Goal: Task Accomplishment & Management: Manage account settings

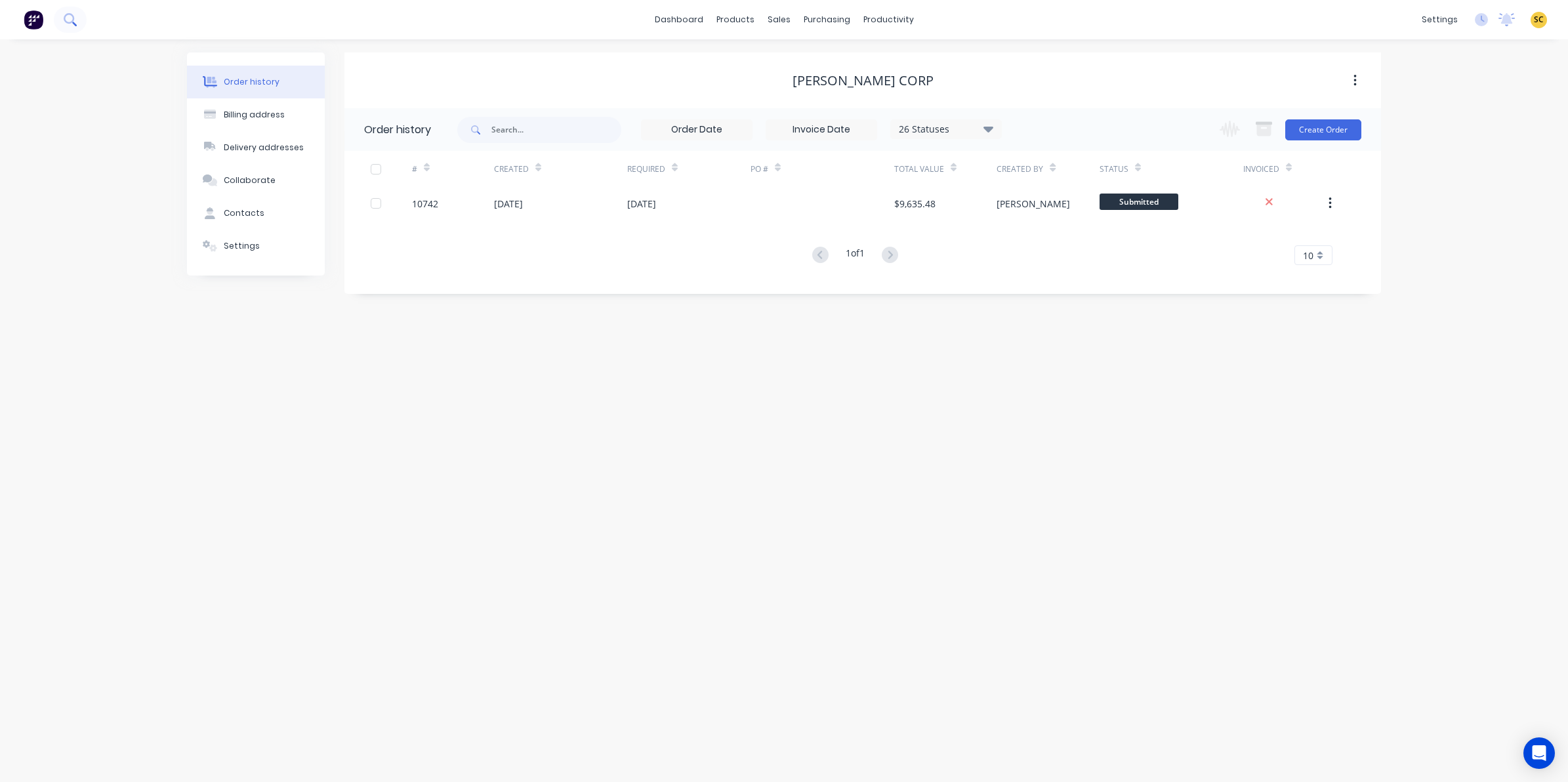
click at [74, 18] on icon at bounding box center [70, 19] width 13 height 13
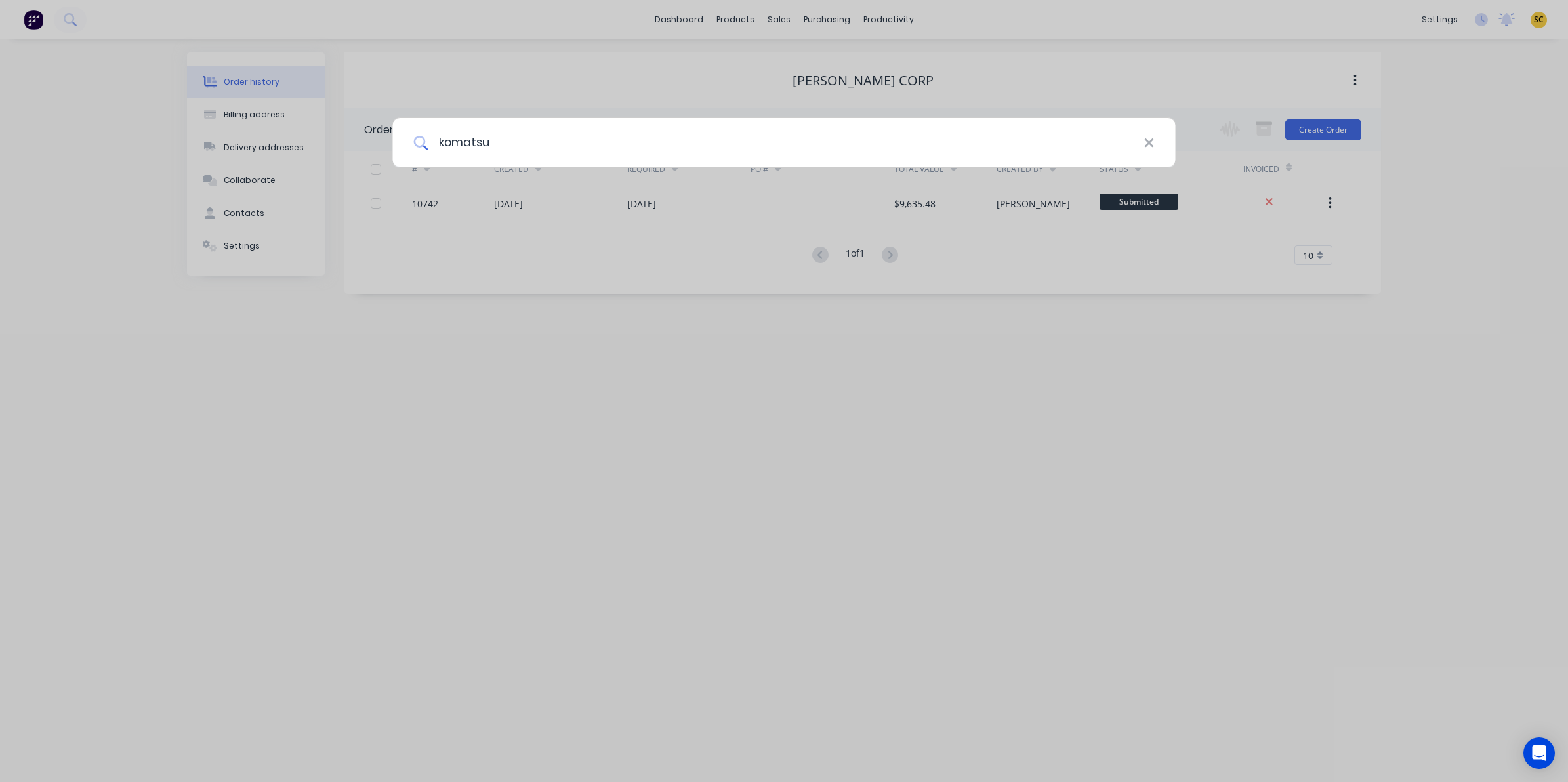
type input "komatsu"
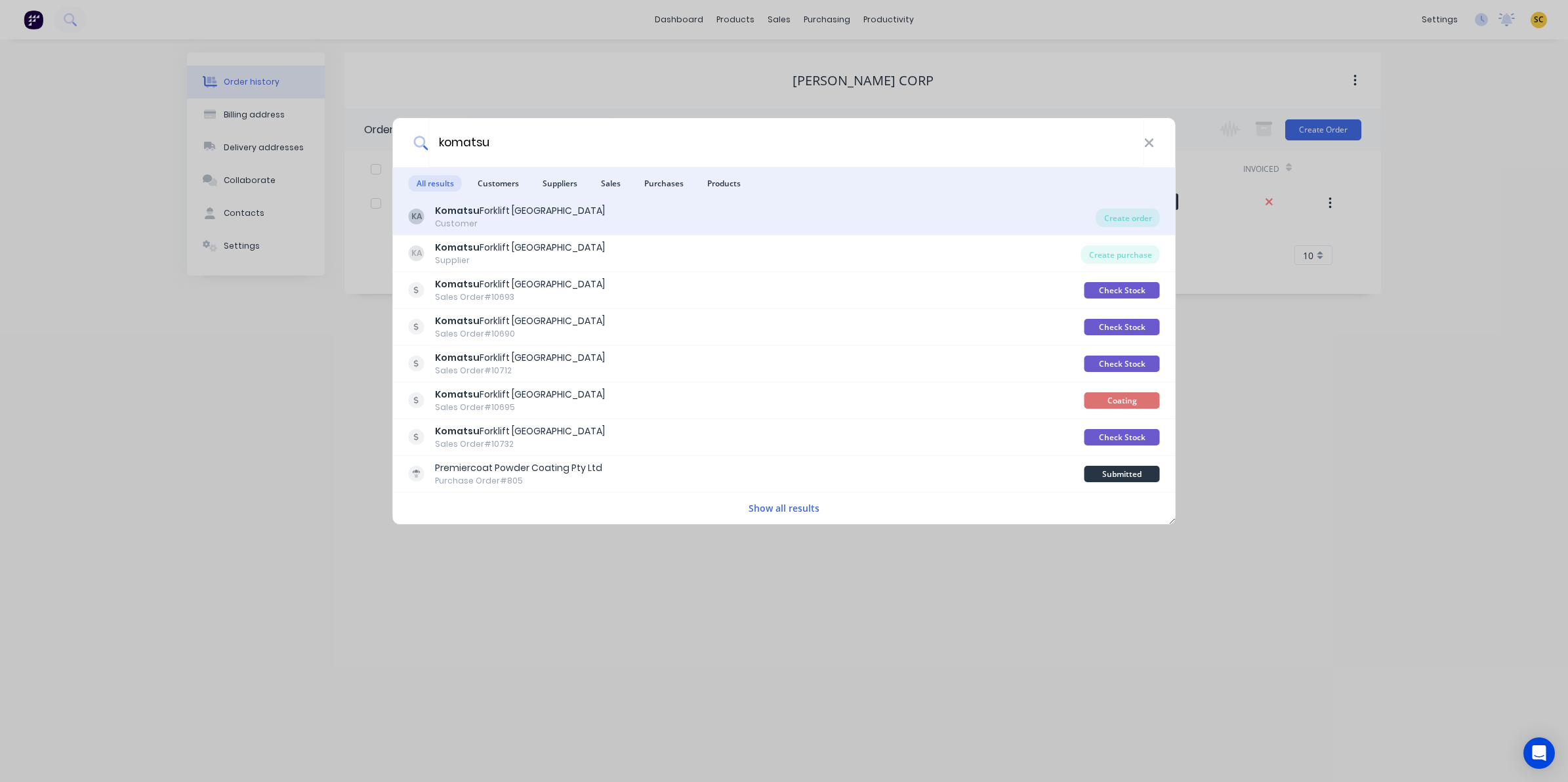
click at [555, 215] on div "KA Komatsu Forklift Australia Customer" at bounding box center [752, 216] width 688 height 25
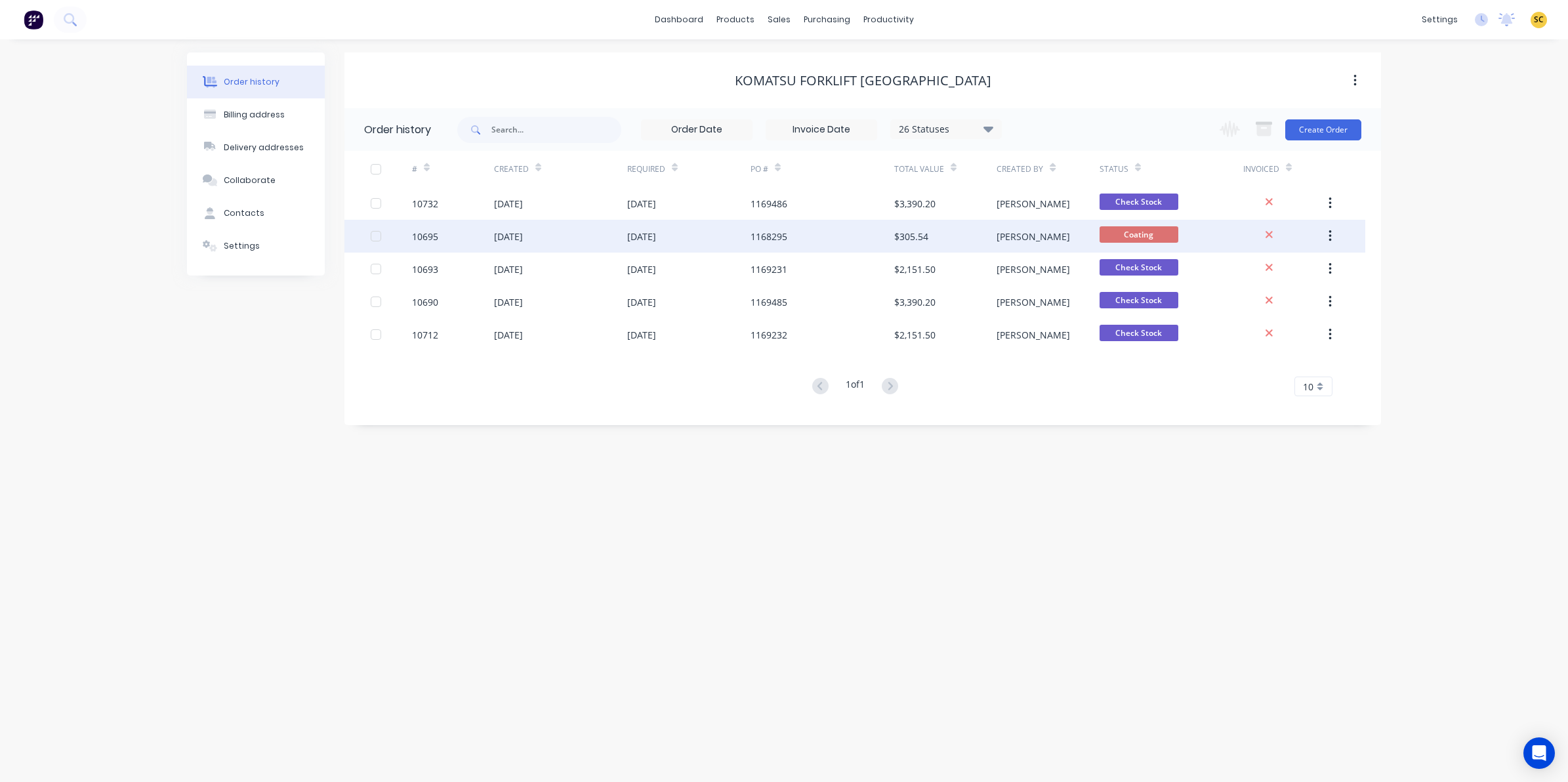
click at [523, 231] on div "[DATE]" at bounding box center [508, 237] width 29 height 13
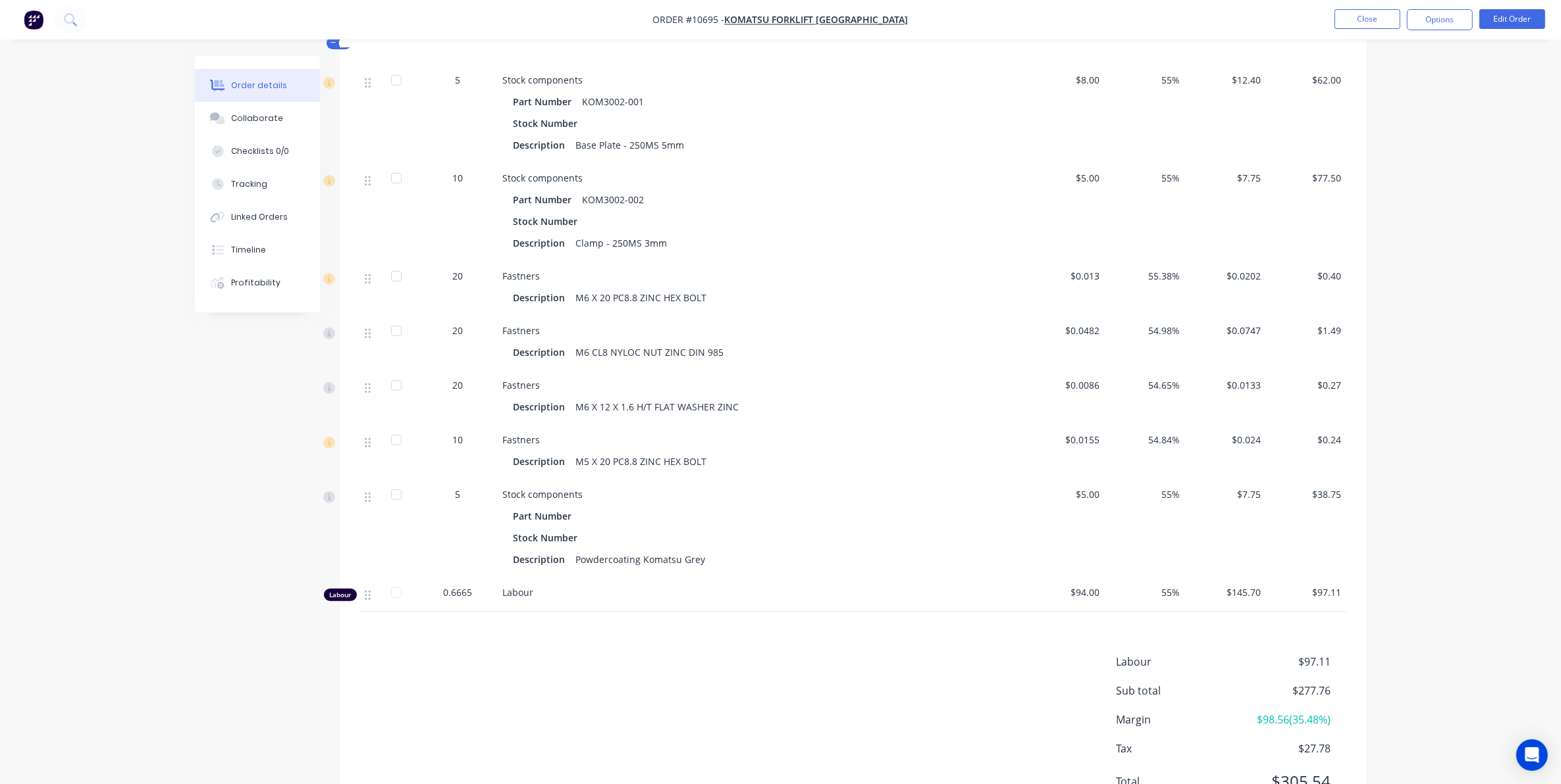
scroll to position [411, 0]
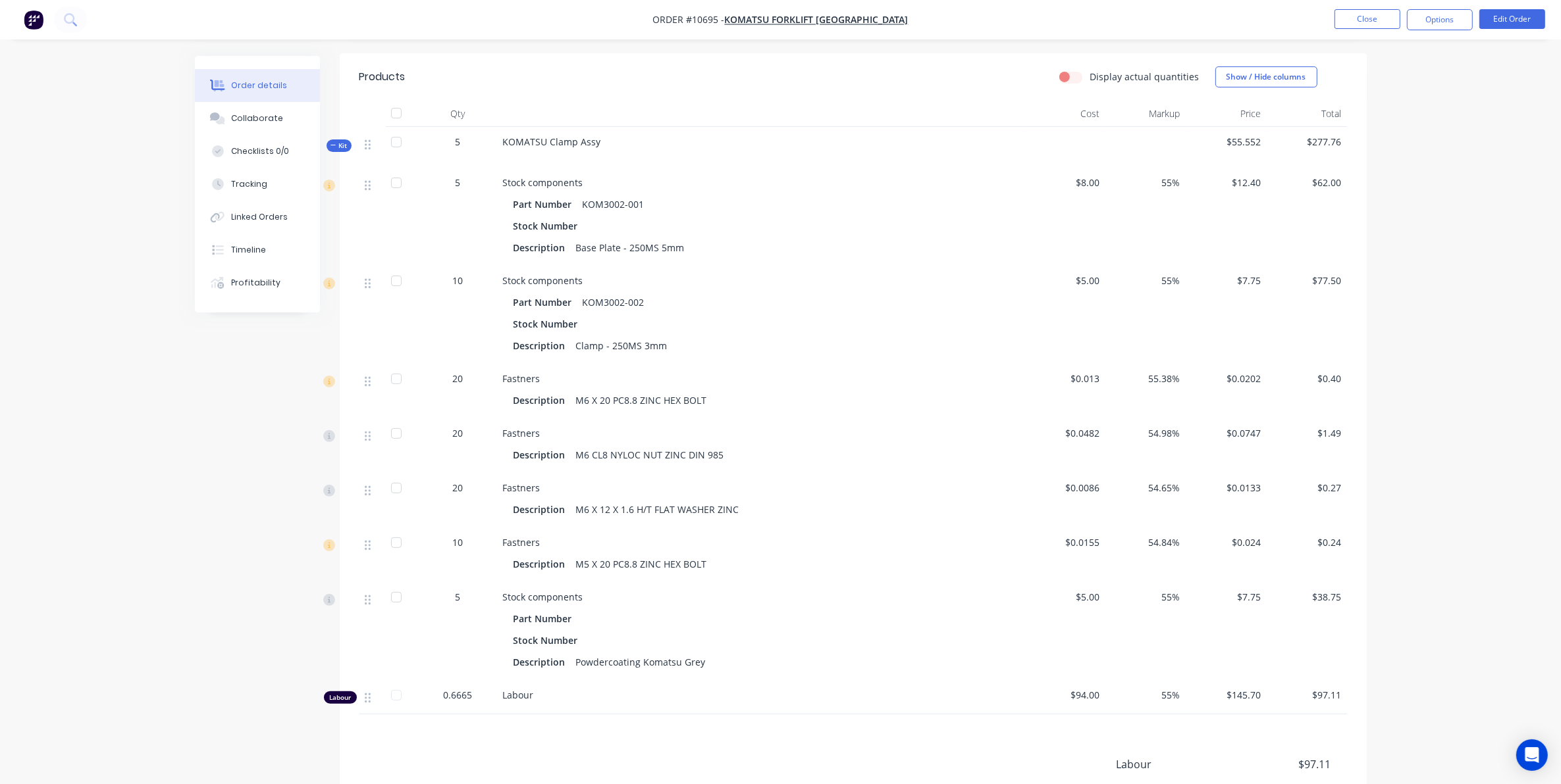
click at [334, 147] on icon at bounding box center [333, 145] width 6 height 7
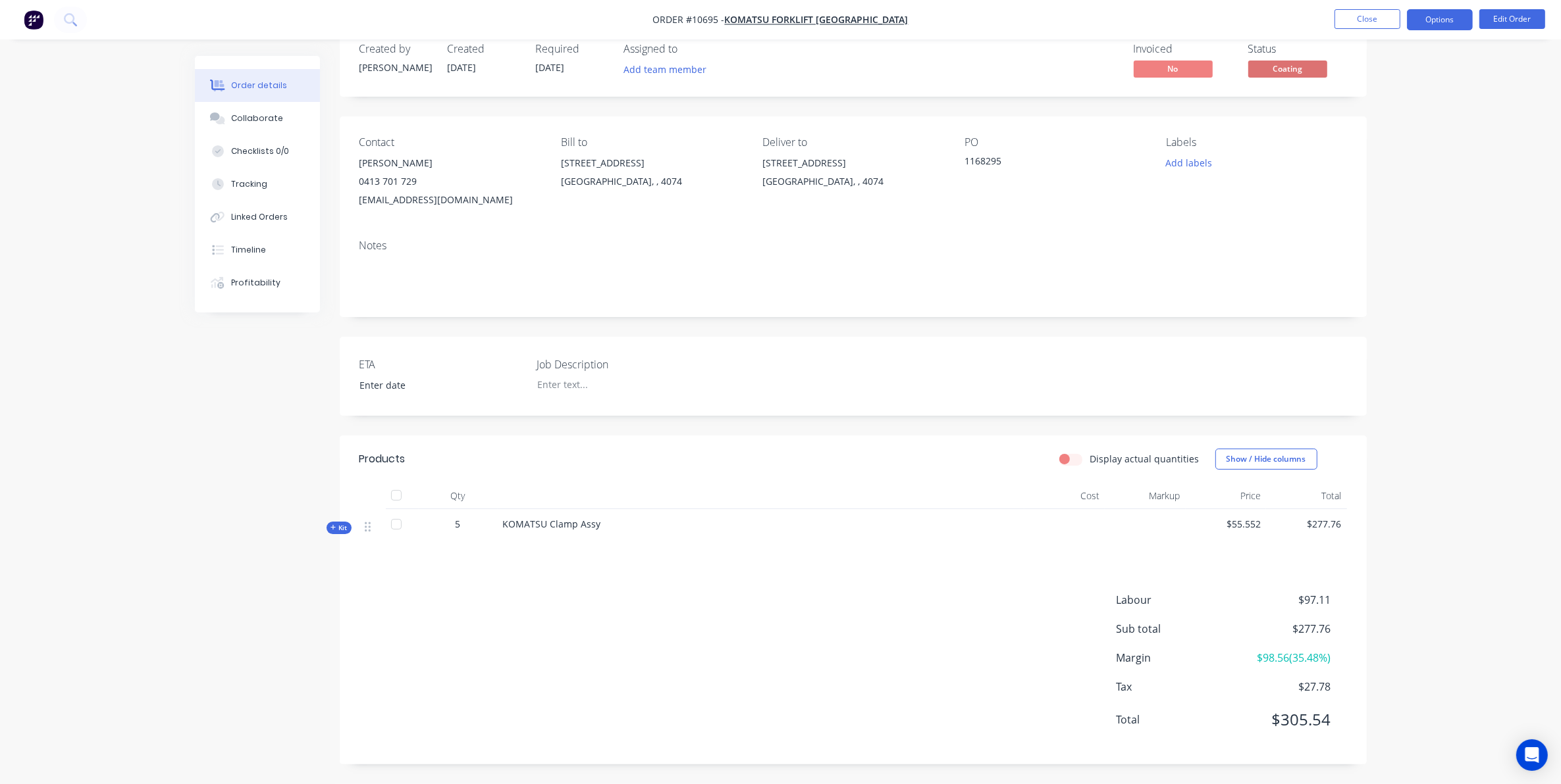
click at [1439, 14] on button "Options" at bounding box center [1439, 19] width 66 height 21
click at [274, 128] on button "Collaborate" at bounding box center [257, 118] width 125 height 33
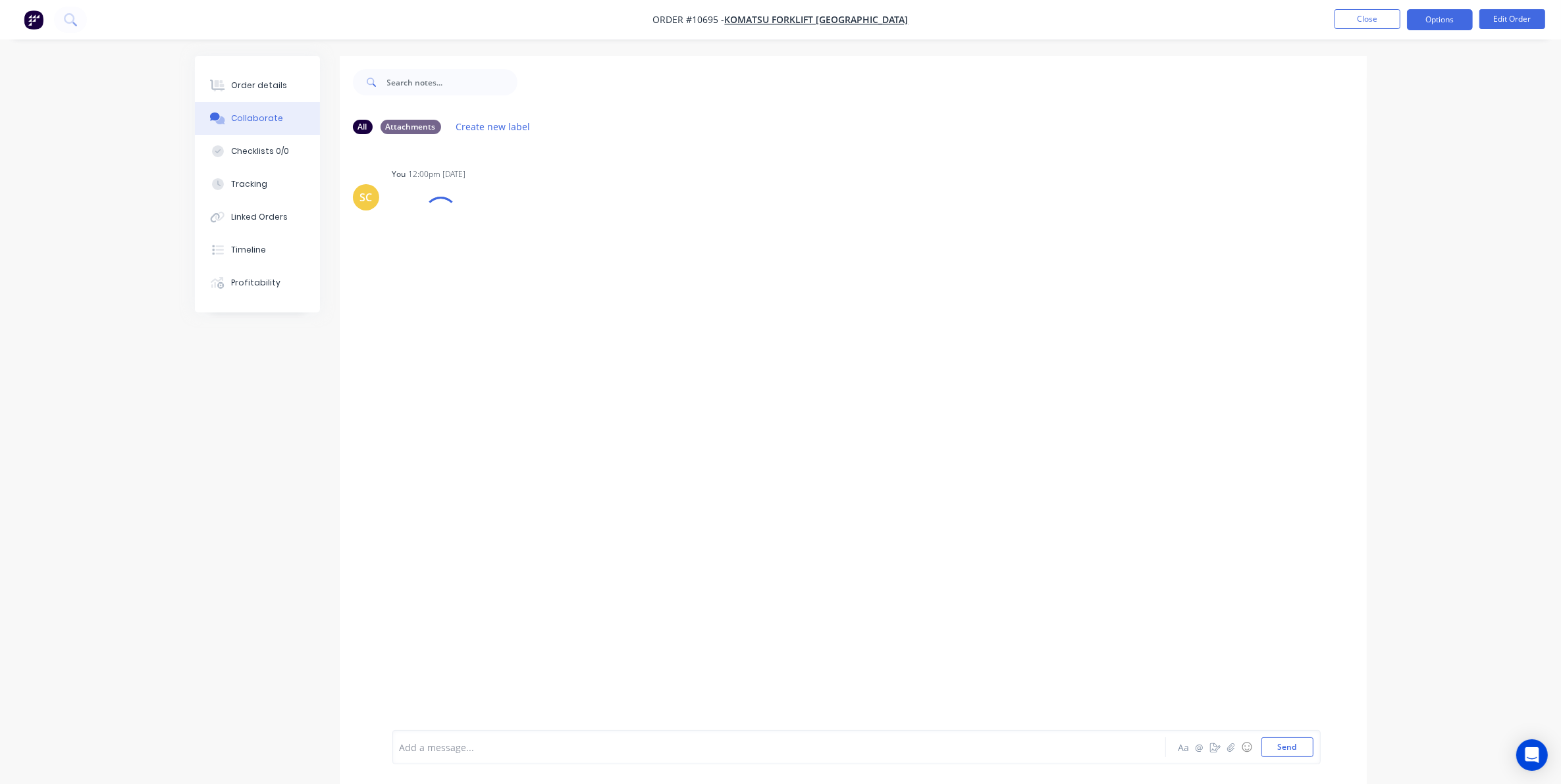
click at [1434, 19] on button "Options" at bounding box center [1439, 19] width 66 height 21
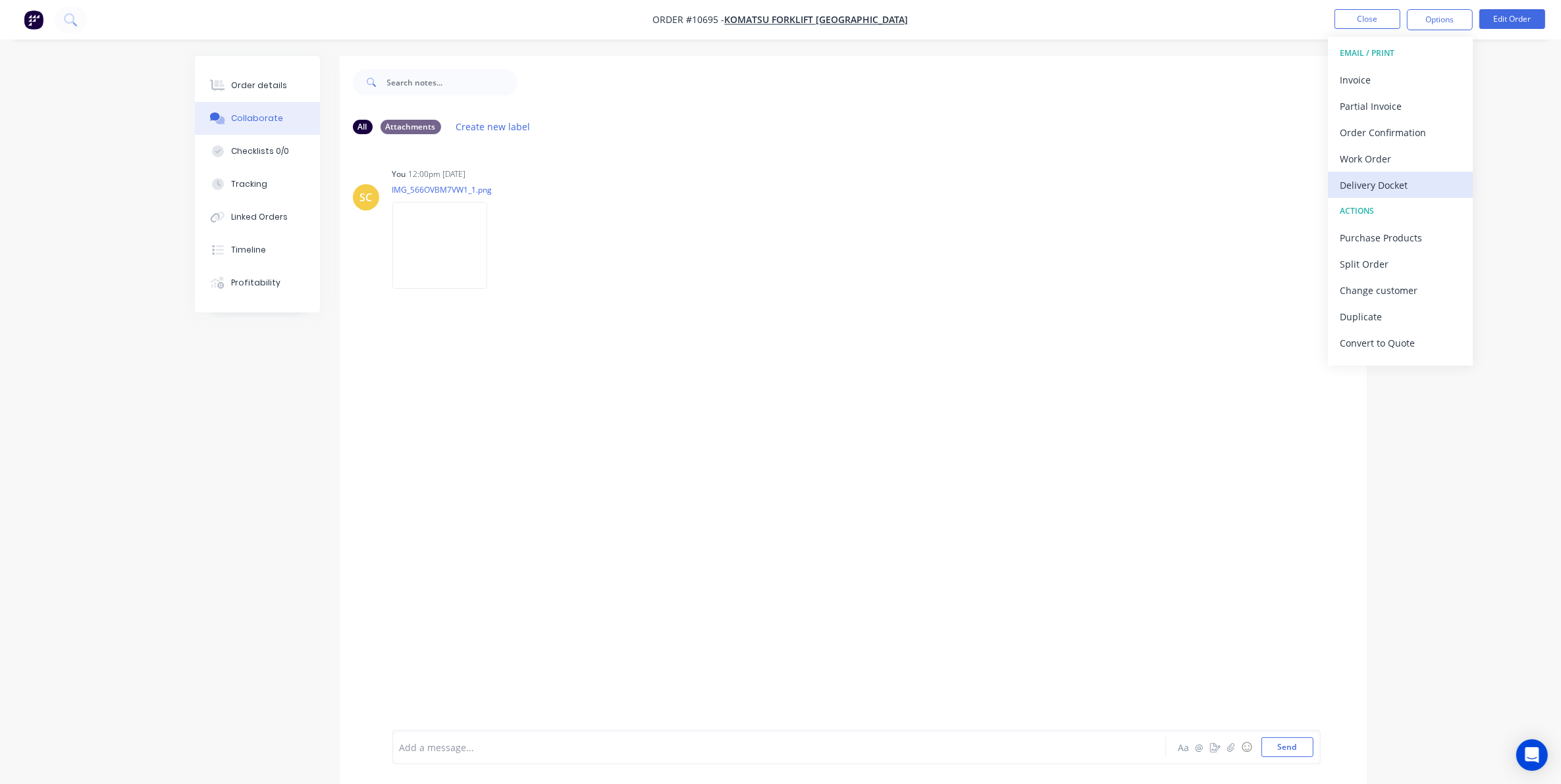
click at [1394, 187] on div "Delivery Docket" at bounding box center [1400, 185] width 121 height 19
click at [1379, 150] on div "Custom" at bounding box center [1400, 159] width 121 height 19
click at [1379, 127] on div "Without pricing" at bounding box center [1400, 132] width 121 height 19
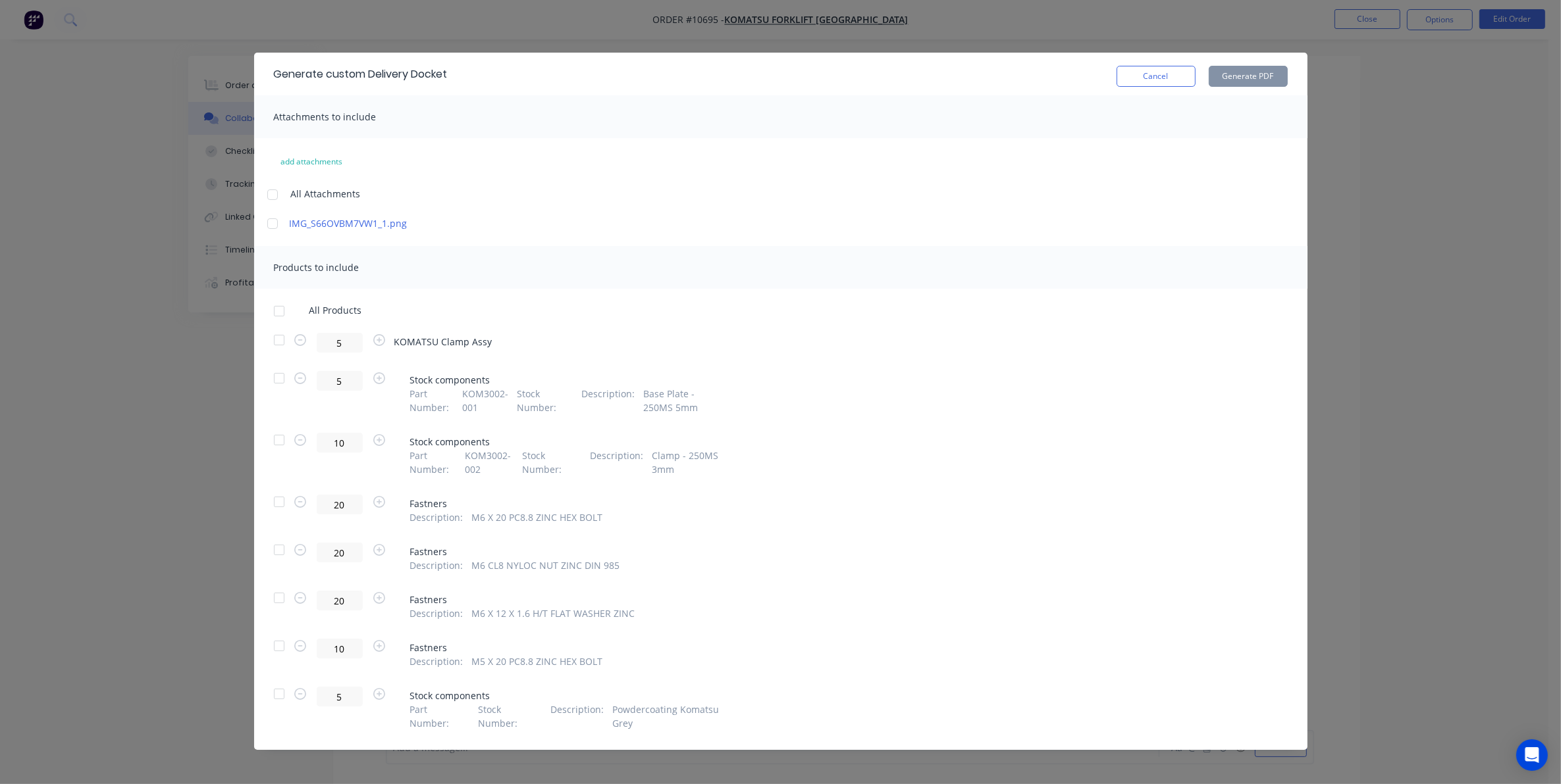
click at [263, 228] on div at bounding box center [272, 224] width 26 height 26
click at [268, 343] on div at bounding box center [279, 340] width 26 height 26
click at [1246, 79] on button "Generate PDF" at bounding box center [1249, 76] width 79 height 21
click at [1143, 71] on button "Cancel" at bounding box center [1156, 76] width 79 height 21
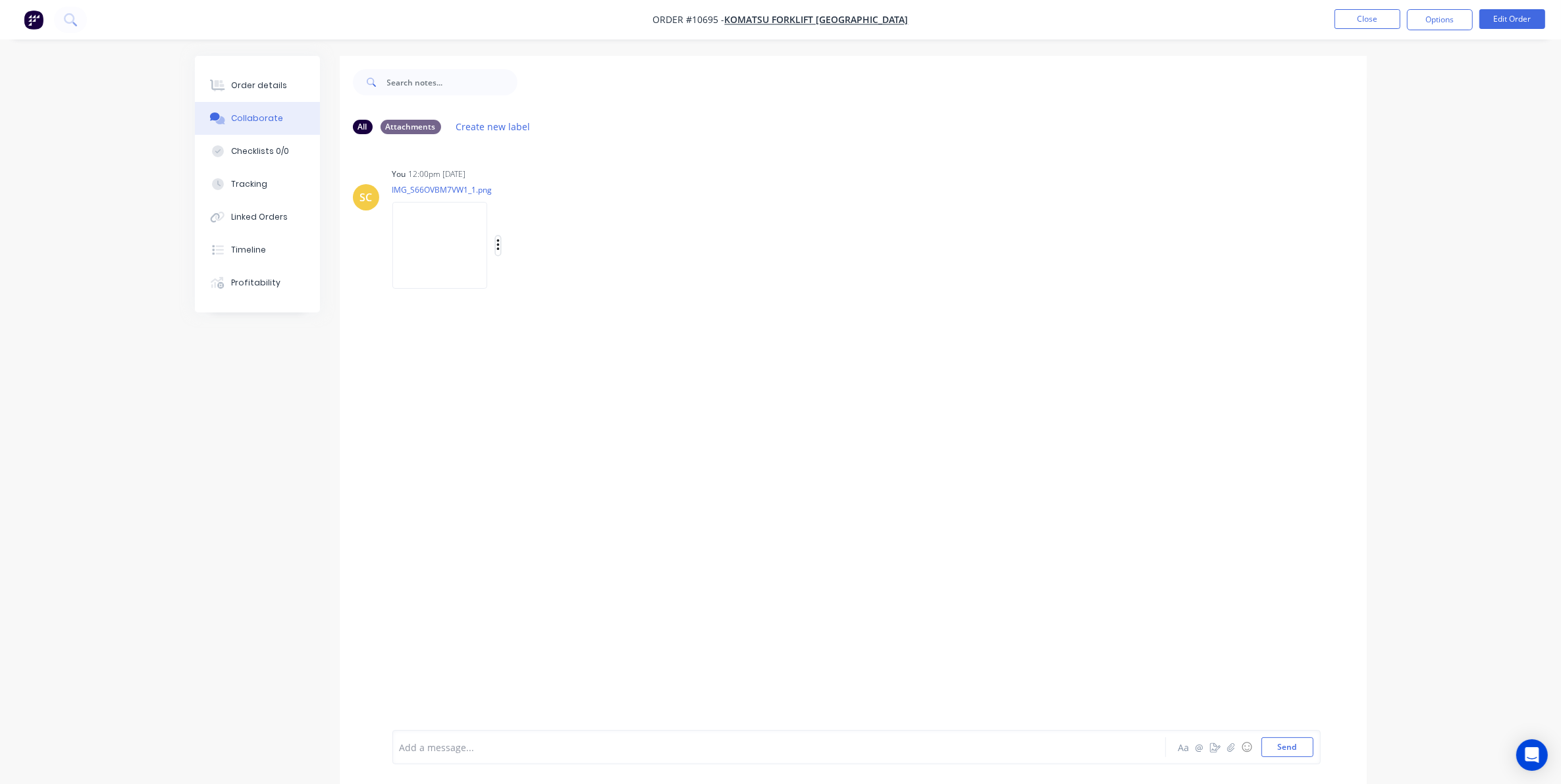
click at [501, 247] on button "button" at bounding box center [498, 246] width 5 height 19
click at [517, 281] on button "Download" at bounding box center [584, 280] width 148 height 30
drag, startPoint x: 1163, startPoint y: 402, endPoint x: 1146, endPoint y: 381, distance: 27.0
click at [1163, 402] on div "SC You 12:00pm [DATE] IMG_S66OVBM7VW1_1.png Labels Download Delete" at bounding box center [853, 438] width 1027 height 586
click at [1426, 25] on button "Options" at bounding box center [1439, 19] width 66 height 21
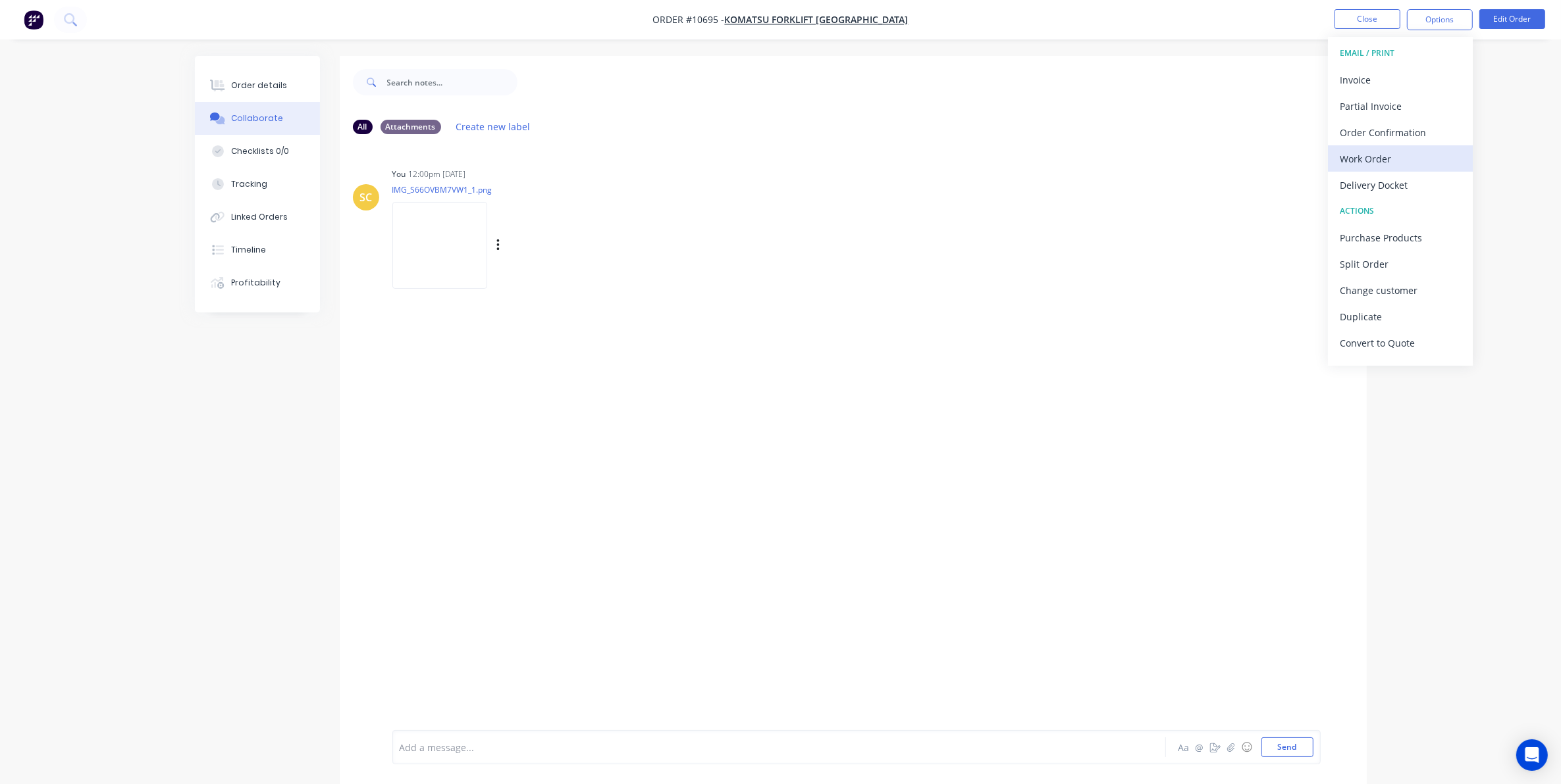
click at [1377, 165] on div "Work Order" at bounding box center [1400, 159] width 121 height 19
click at [1358, 83] on div "Back" at bounding box center [1400, 79] width 121 height 19
click at [1367, 176] on div "Delivery Docket" at bounding box center [1400, 185] width 121 height 19
click at [1364, 138] on div "Without pricing" at bounding box center [1400, 132] width 121 height 19
drag, startPoint x: 1364, startPoint y: 138, endPoint x: 1141, endPoint y: 186, distance: 228.1
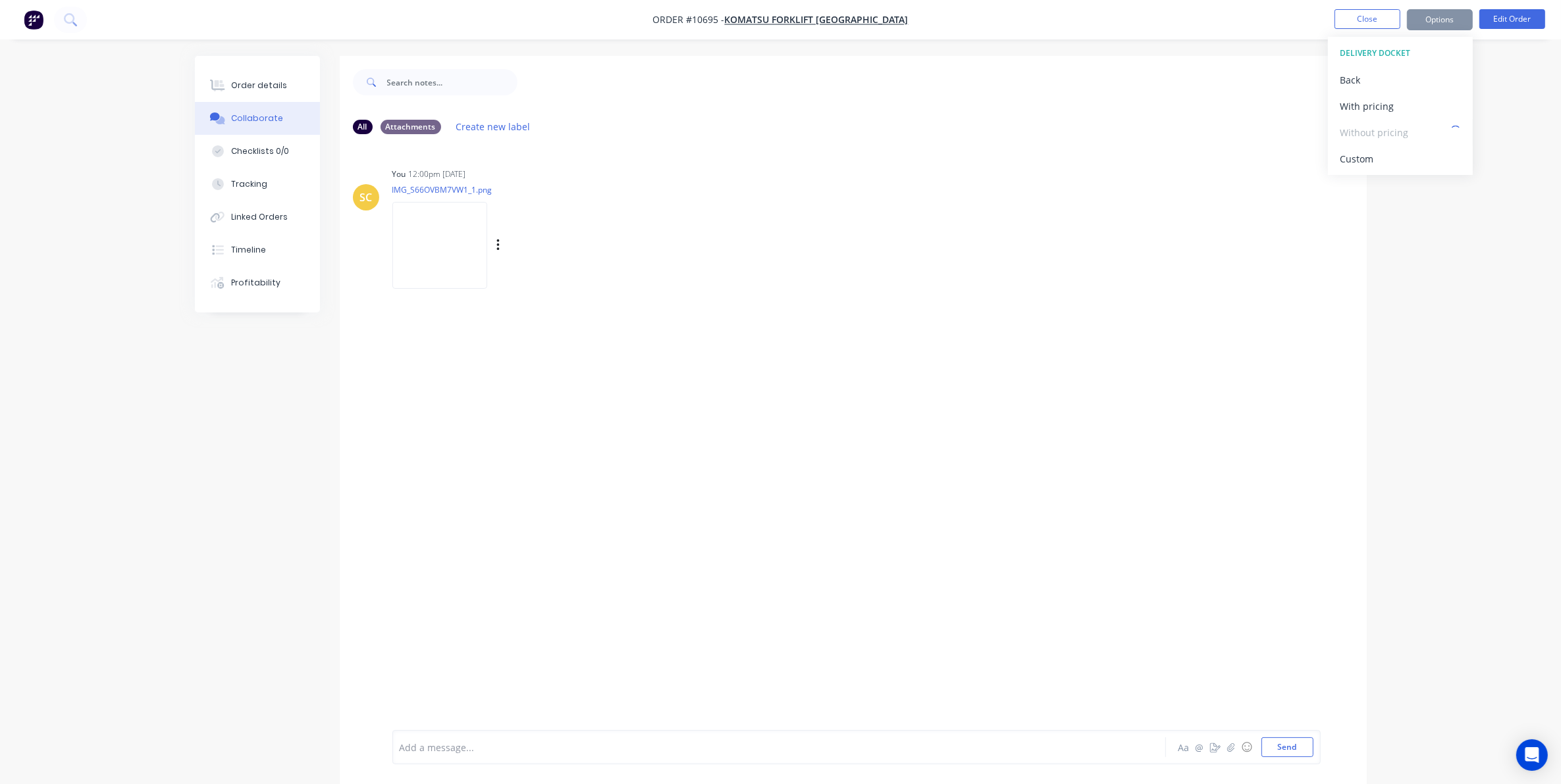
click at [1144, 186] on div "SC You 12:00pm [DATE] IMG_S66OVBM7VW1_1.png Labels Download Delete" at bounding box center [853, 224] width 1027 height 118
click at [1537, 17] on button "Edit Order" at bounding box center [1512, 19] width 66 height 19
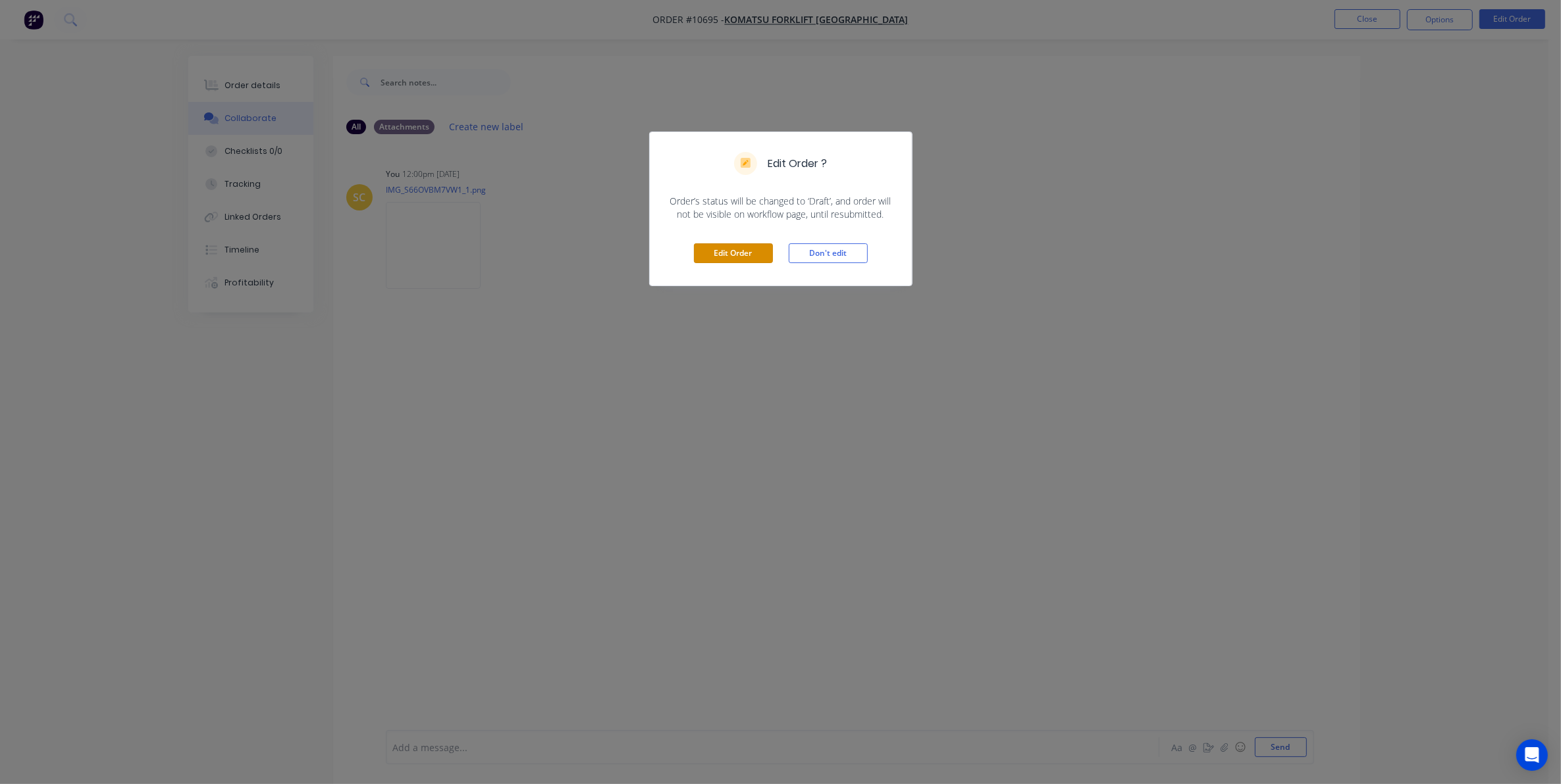
drag, startPoint x: 741, startPoint y: 251, endPoint x: 349, endPoint y: 106, distance: 418.0
click at [729, 251] on button "Edit Order" at bounding box center [734, 252] width 79 height 19
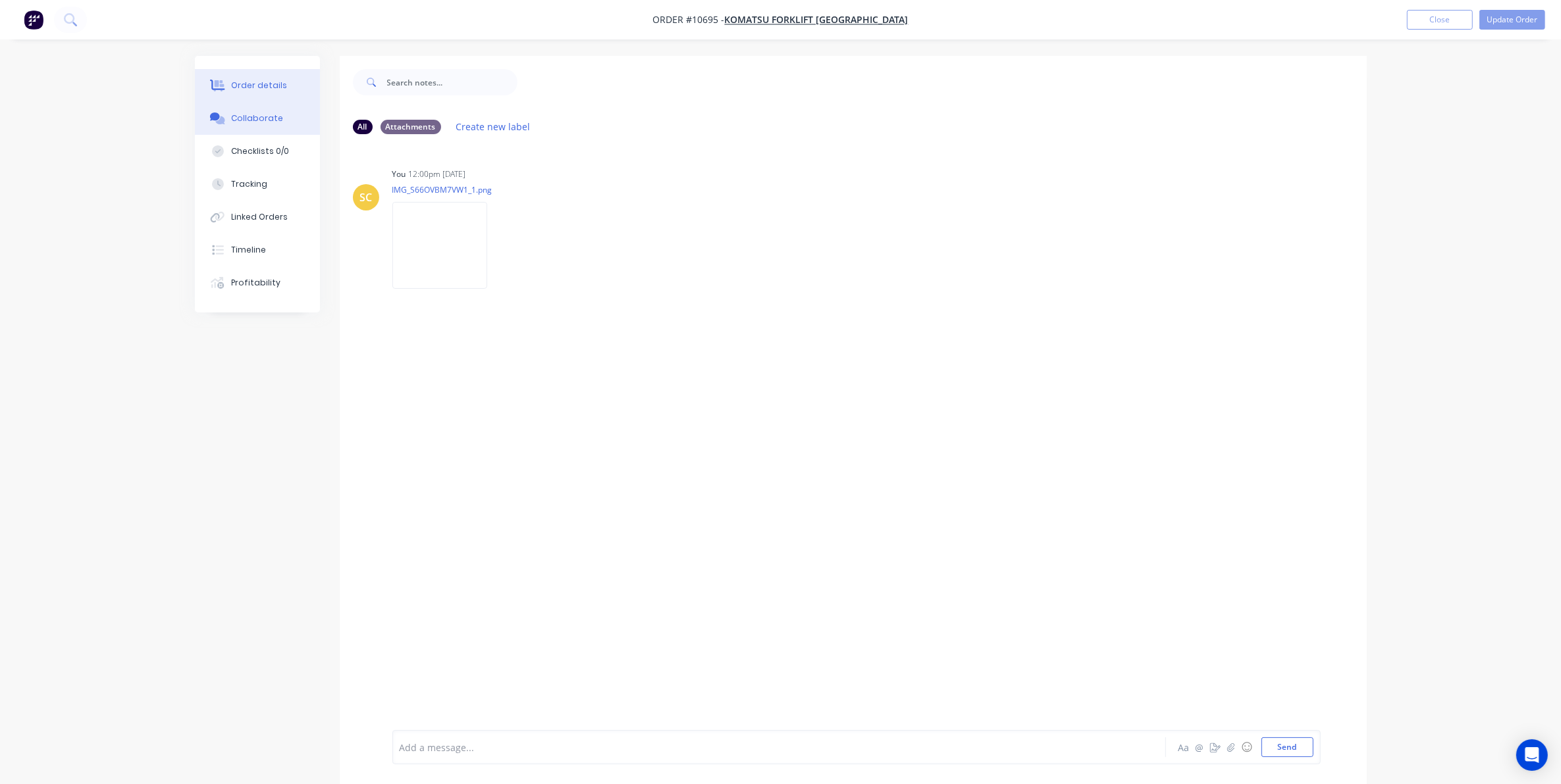
drag, startPoint x: 205, startPoint y: 89, endPoint x: 247, endPoint y: 87, distance: 42.0
click at [205, 88] on button "Order details" at bounding box center [257, 85] width 125 height 33
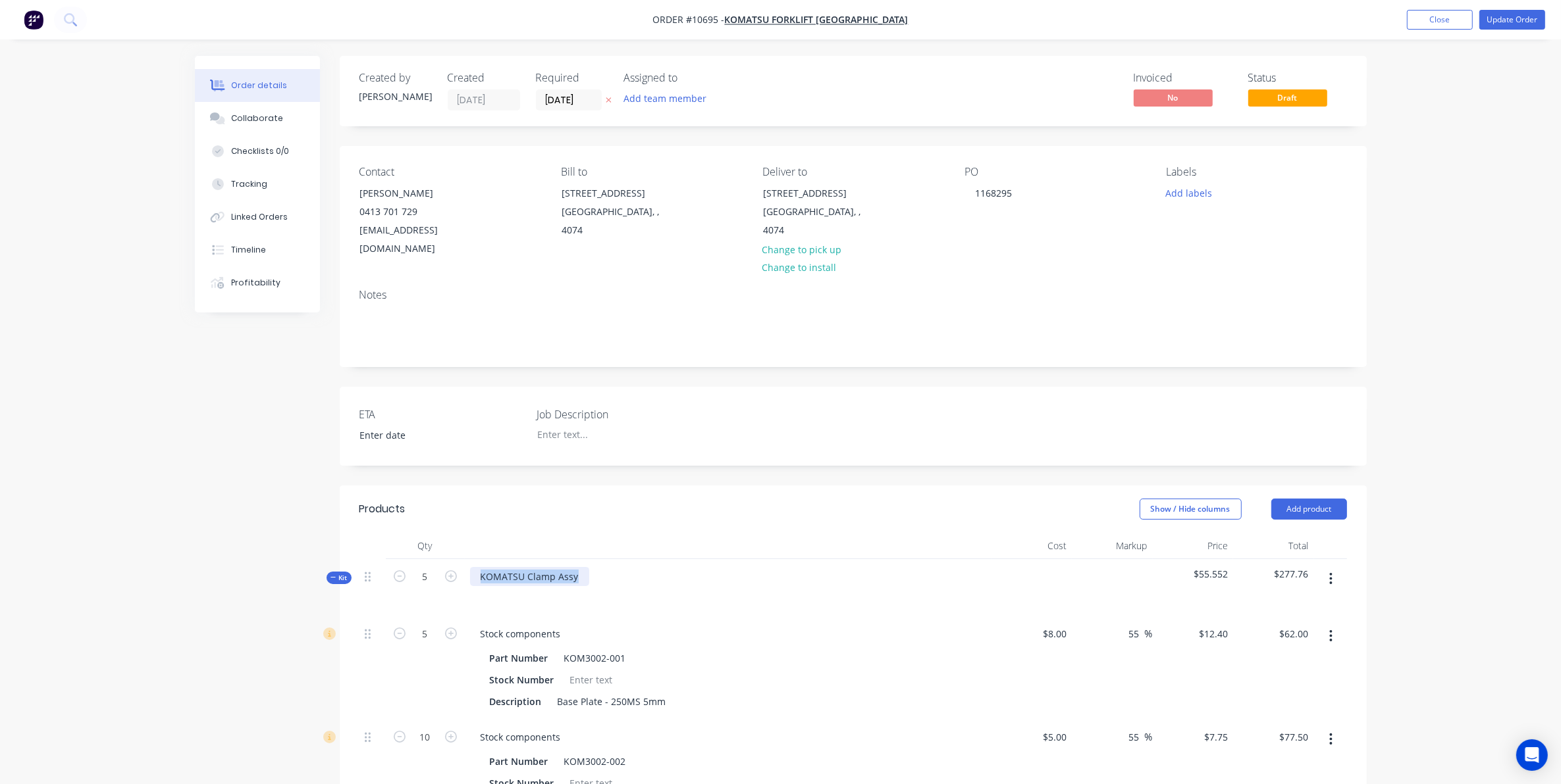
drag, startPoint x: 437, startPoint y: 554, endPoint x: 366, endPoint y: 551, distance: 71.1
click at [367, 560] on div "Kit 5 KOMATSU Clamp Assy $55.552 $277.76" at bounding box center [854, 588] width 988 height 57
copy div "KOMATSU Clamp Assy"
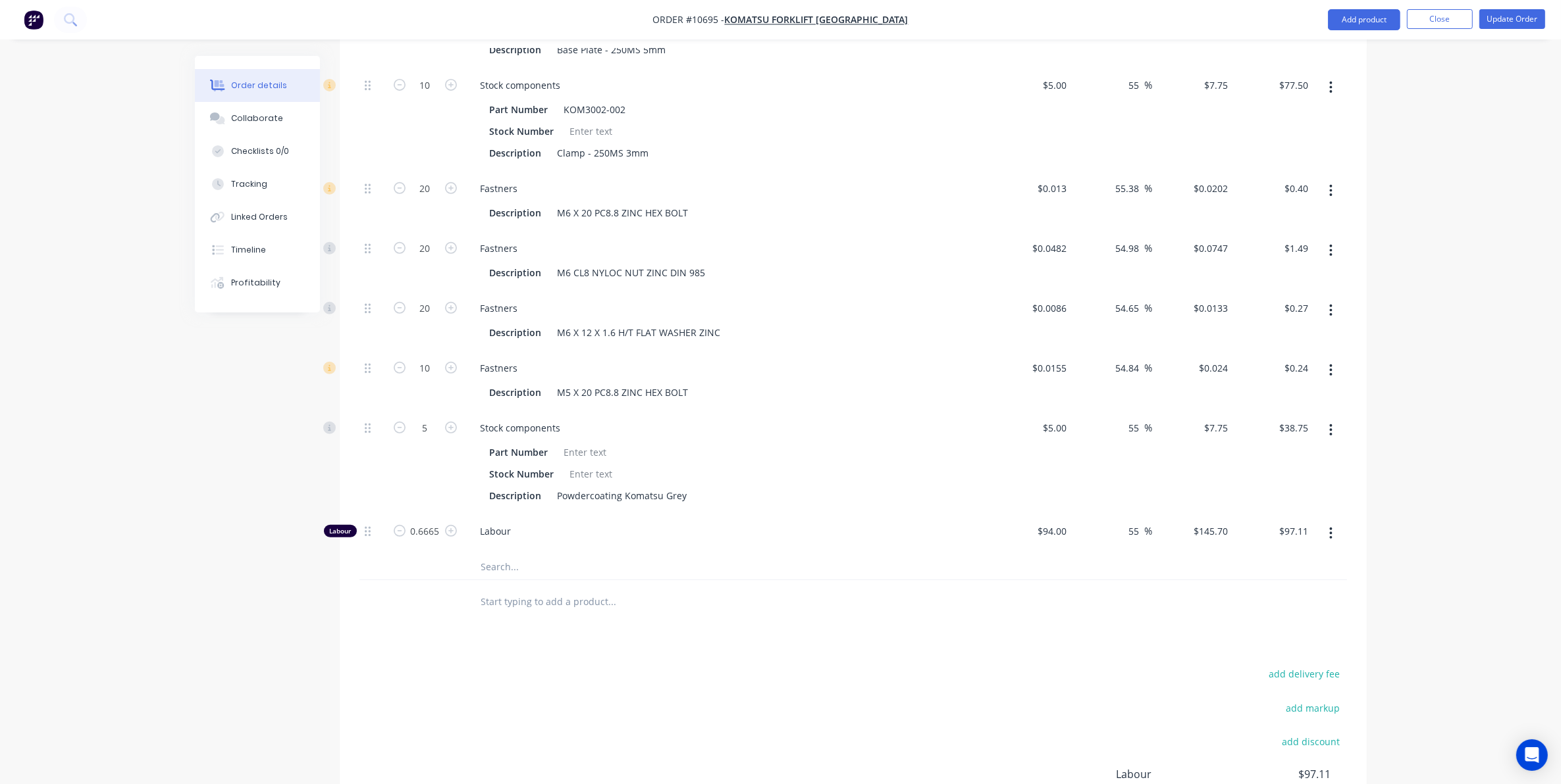
scroll to position [658, 0]
click at [498, 582] on input "text" at bounding box center [612, 595] width 263 height 26
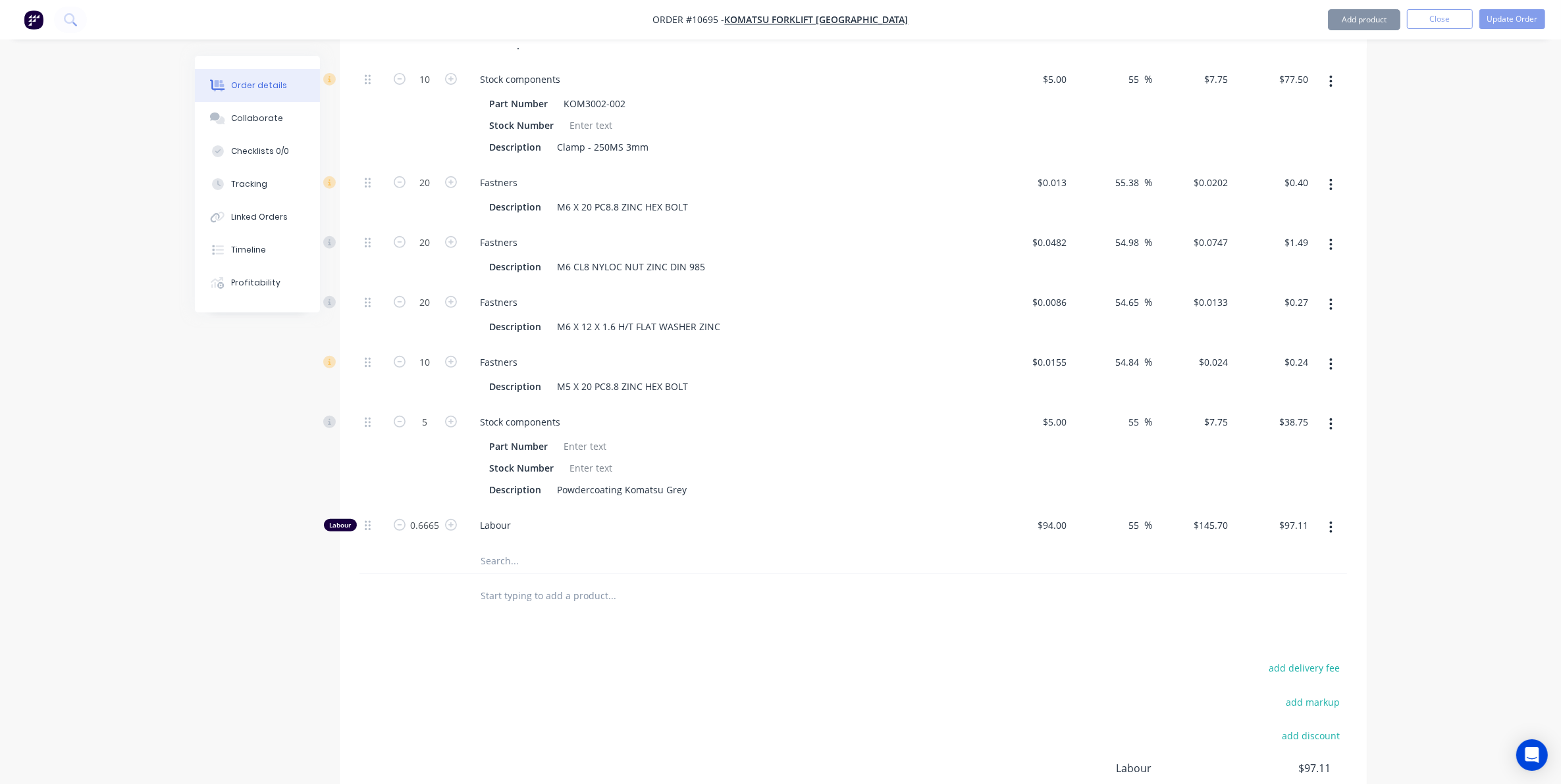
paste input "KOMATSU Clamp Assy"
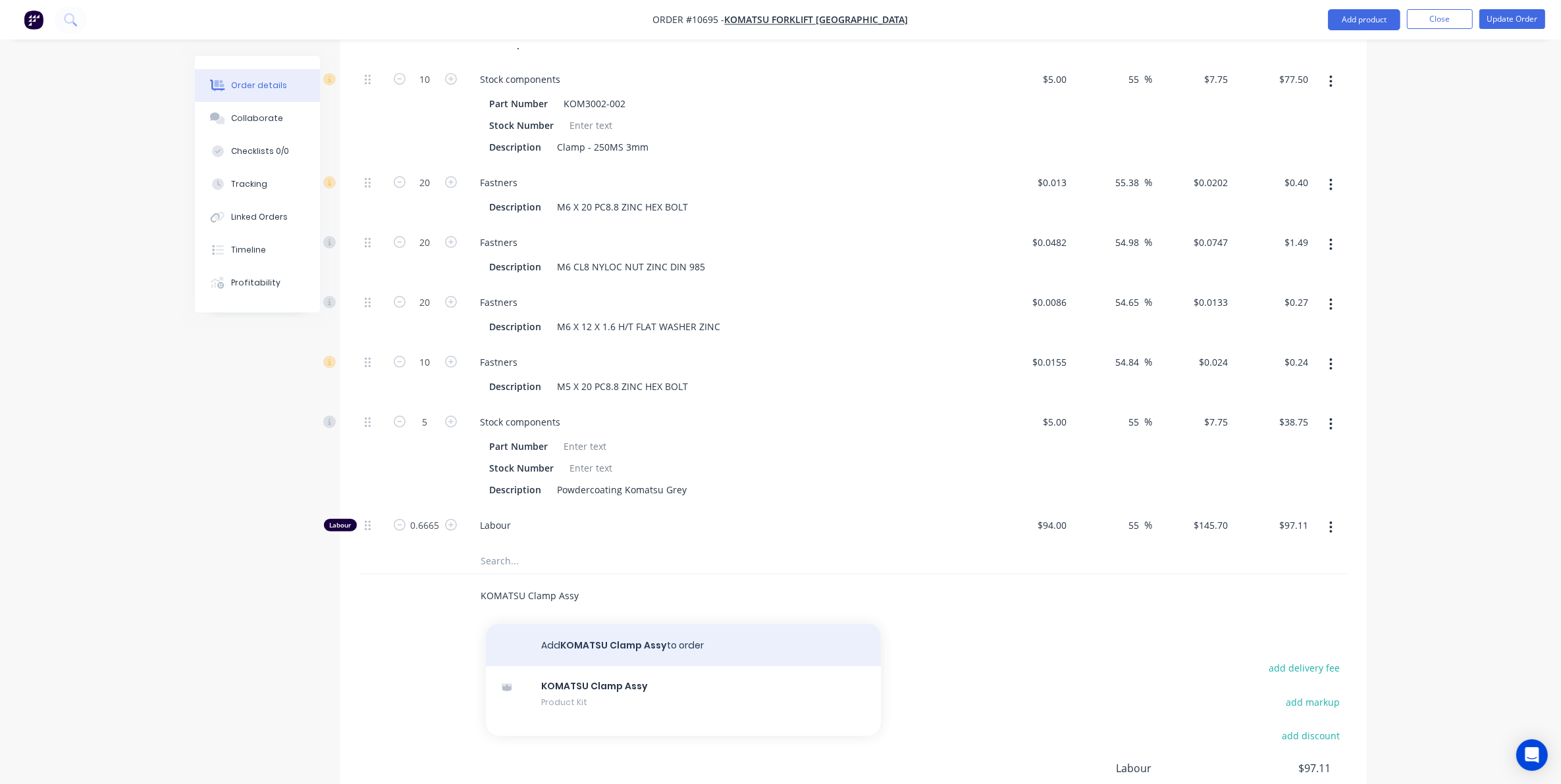
type input "KOMATSU Clamp Assy"
click at [590, 624] on button "Add KOMATSU Clamp Assy to order" at bounding box center [683, 646] width 395 height 42
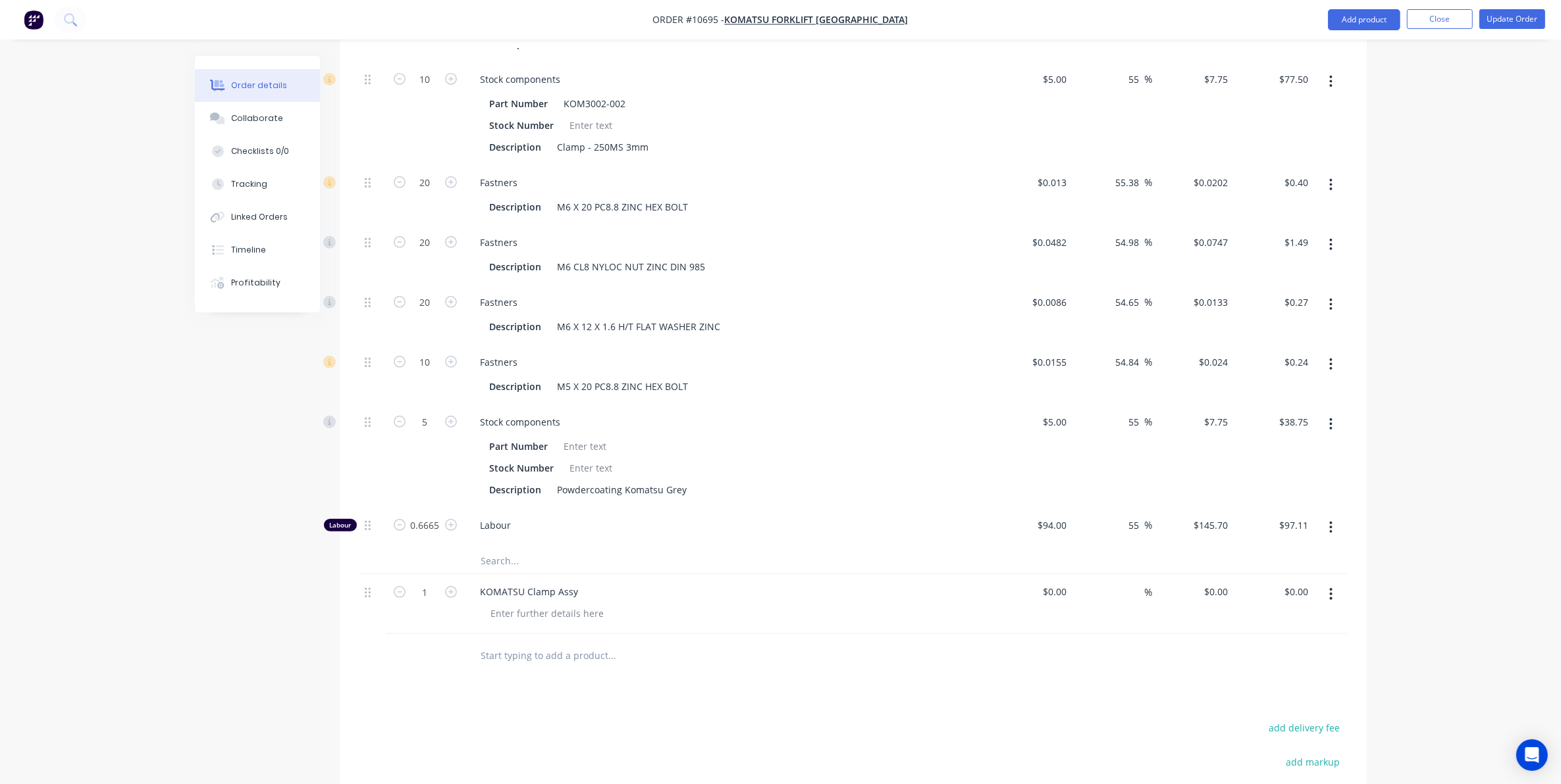
click at [430, 575] on div "1" at bounding box center [425, 604] width 79 height 60
type input "5"
click at [204, 679] on div "Created by [PERSON_NAME] Created [DATE] Required [DATE] Assigned to Add team me…" at bounding box center [781, 205] width 1172 height 1614
click at [1499, 24] on button "Update Order" at bounding box center [1512, 19] width 66 height 19
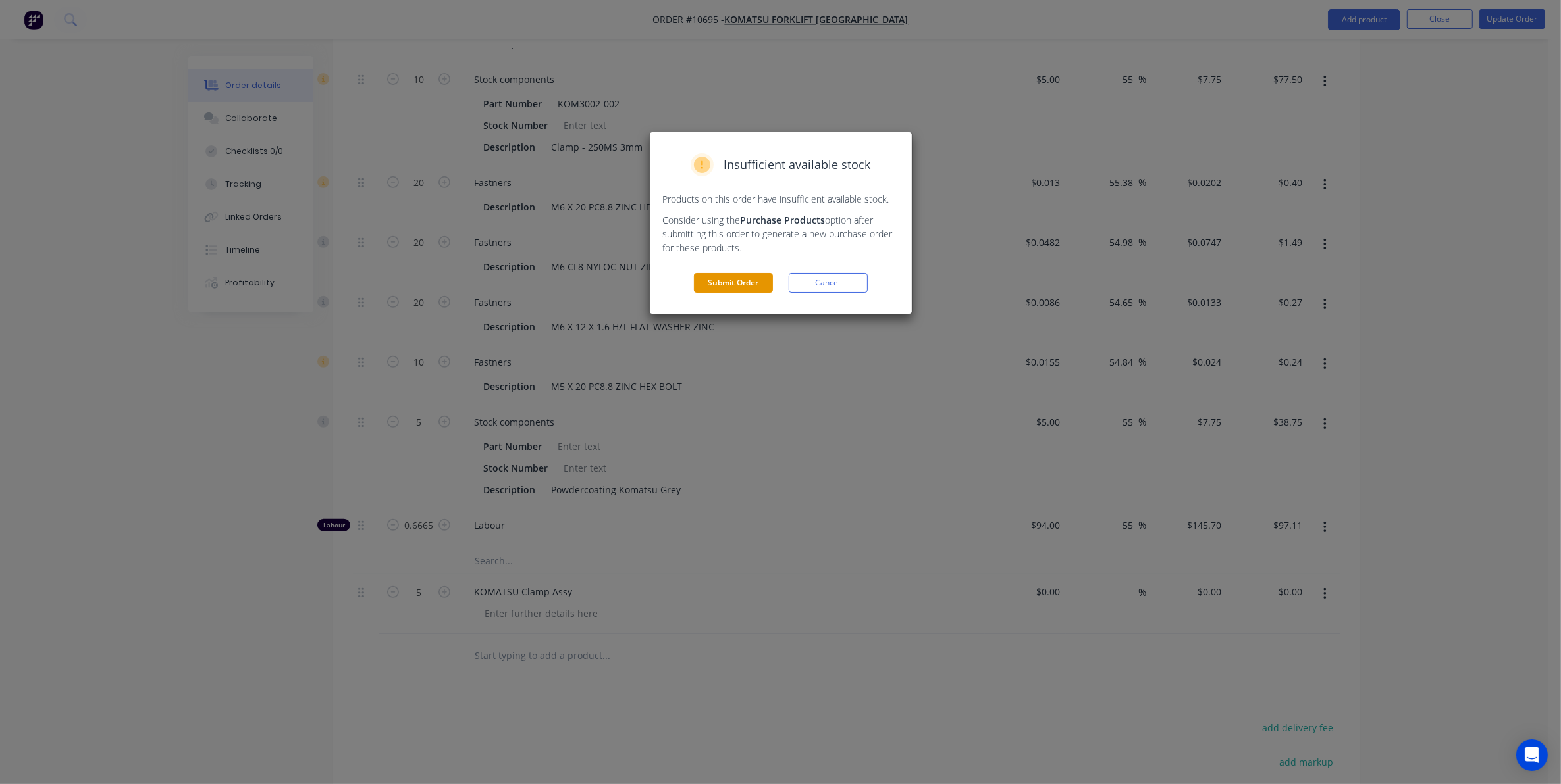
click at [739, 275] on button "Submit Order" at bounding box center [734, 283] width 79 height 19
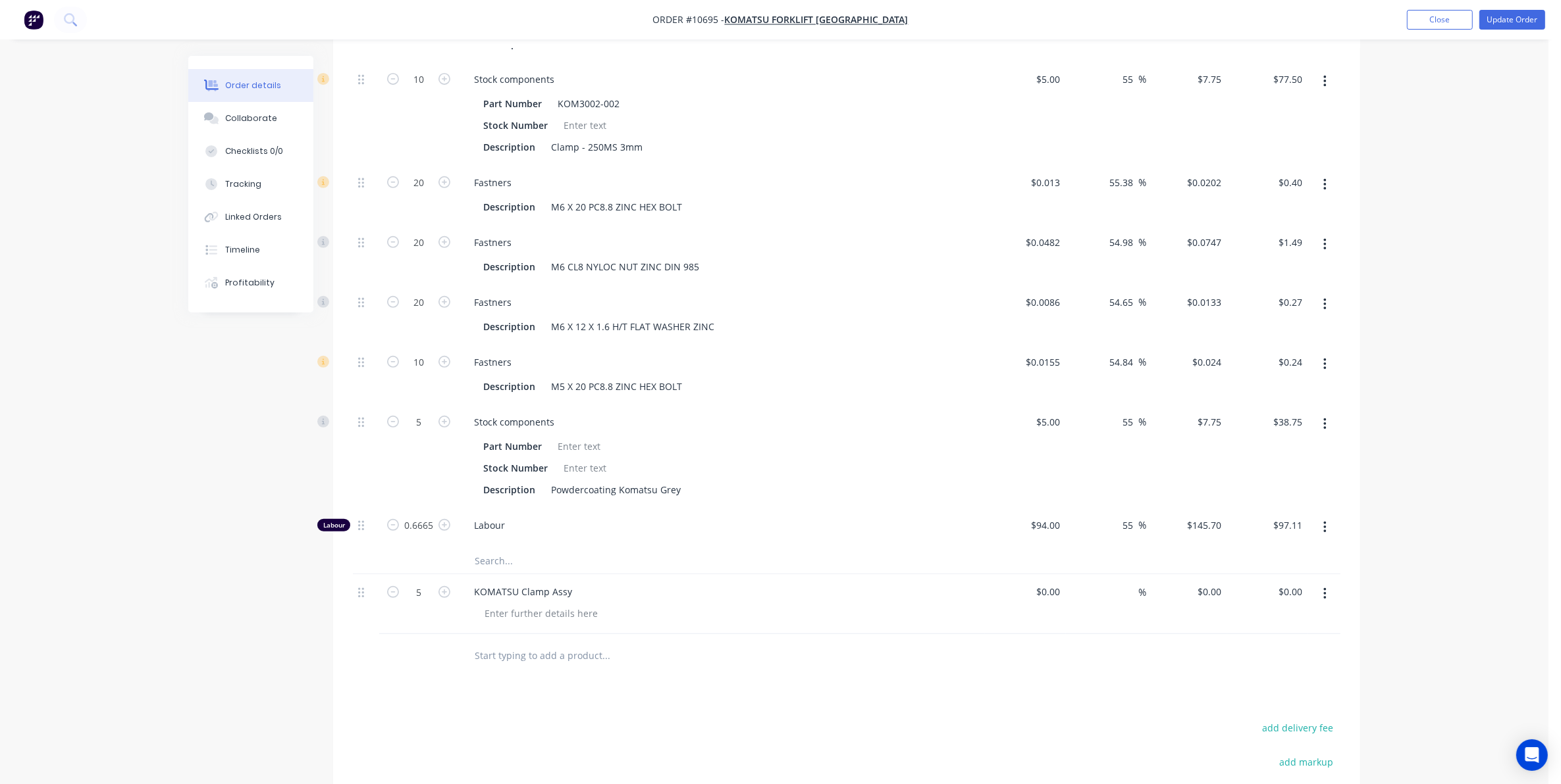
scroll to position [0, 0]
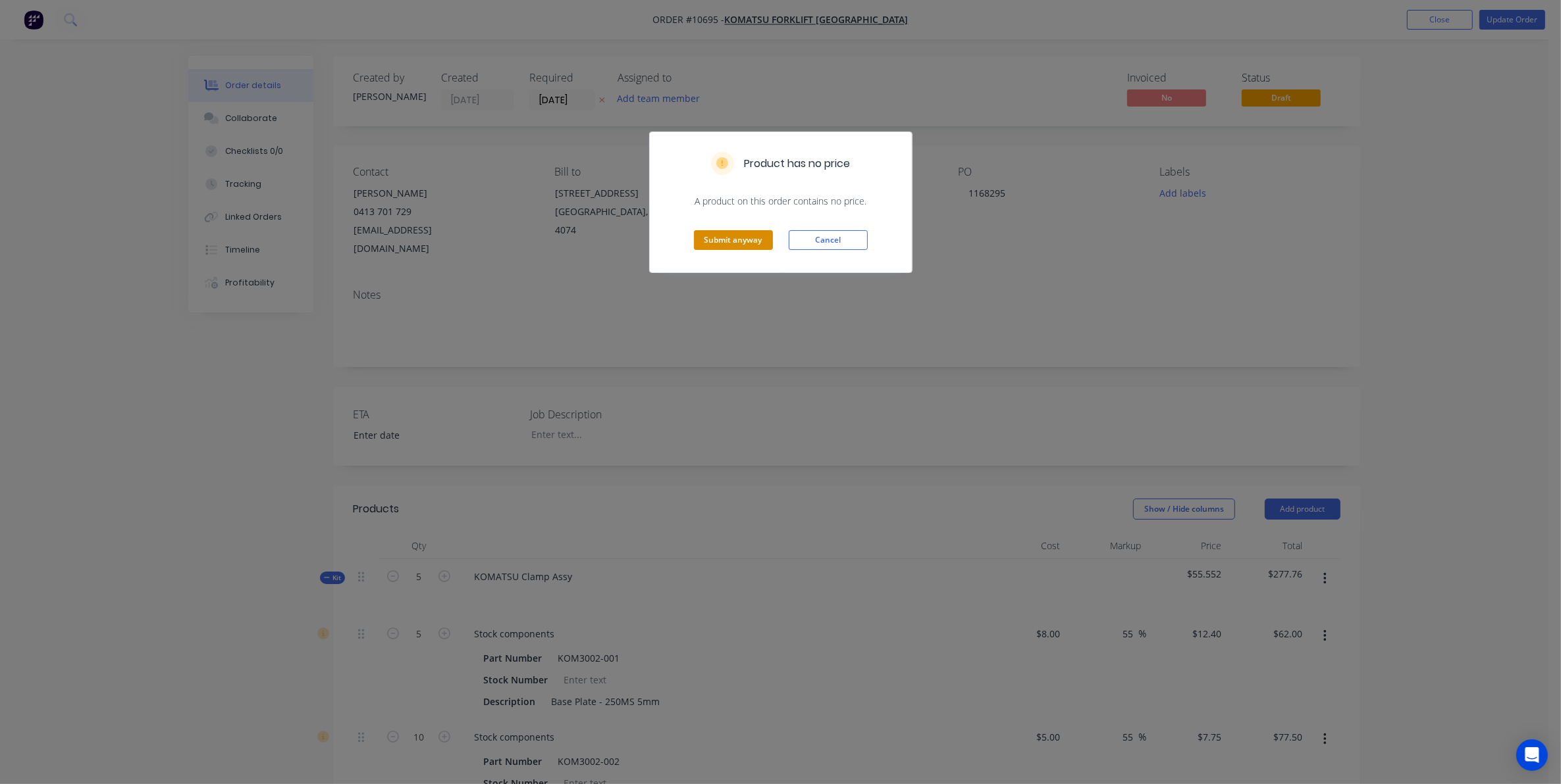
click at [734, 241] on button "Submit anyway" at bounding box center [734, 240] width 79 height 19
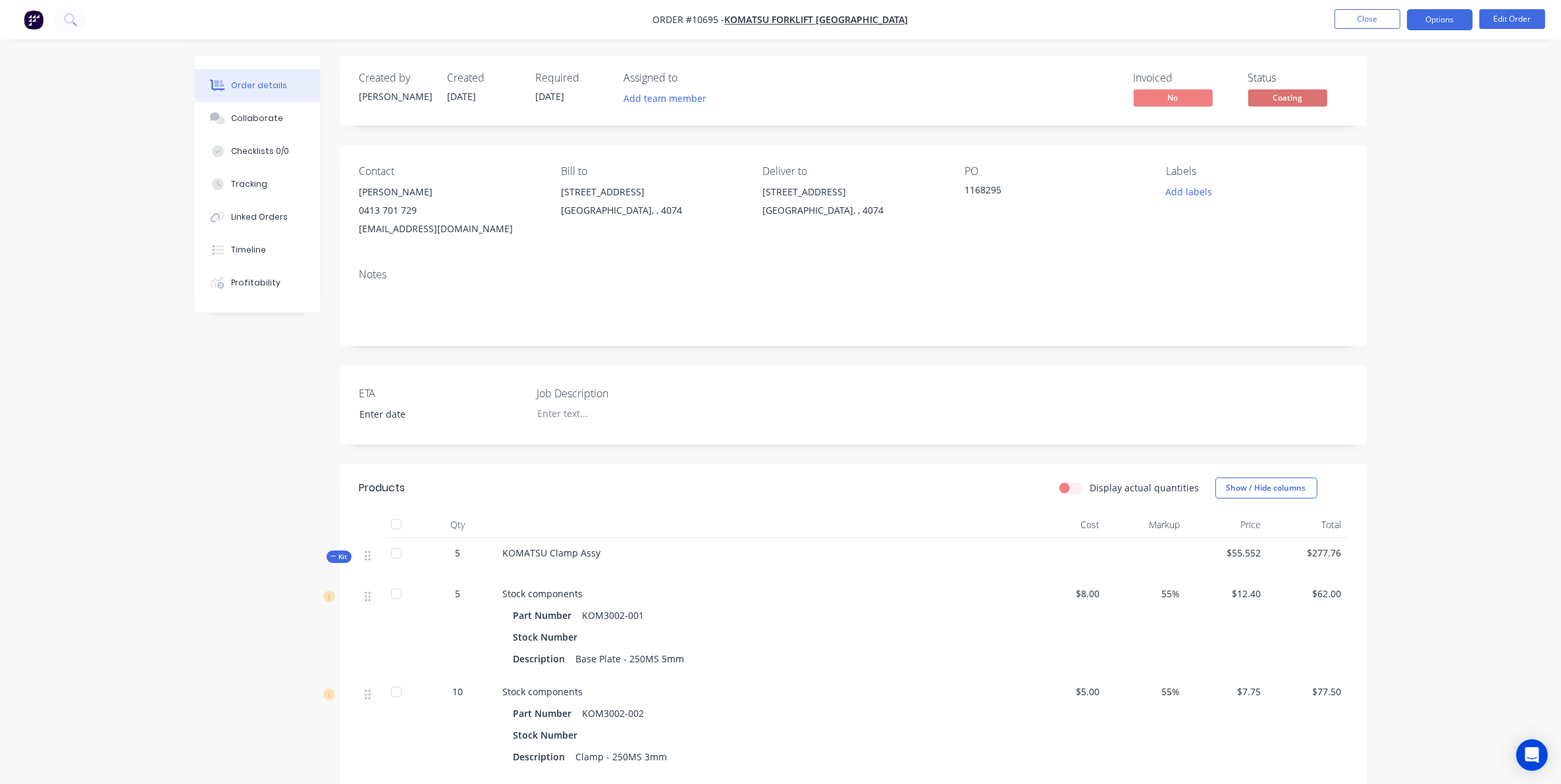
click at [1439, 17] on button "Options" at bounding box center [1439, 19] width 66 height 21
click at [1370, 179] on div "Delivery Docket" at bounding box center [1400, 185] width 121 height 19
click at [1369, 161] on div "Custom" at bounding box center [1400, 159] width 121 height 19
click at [1367, 133] on div "Without pricing" at bounding box center [1400, 132] width 121 height 19
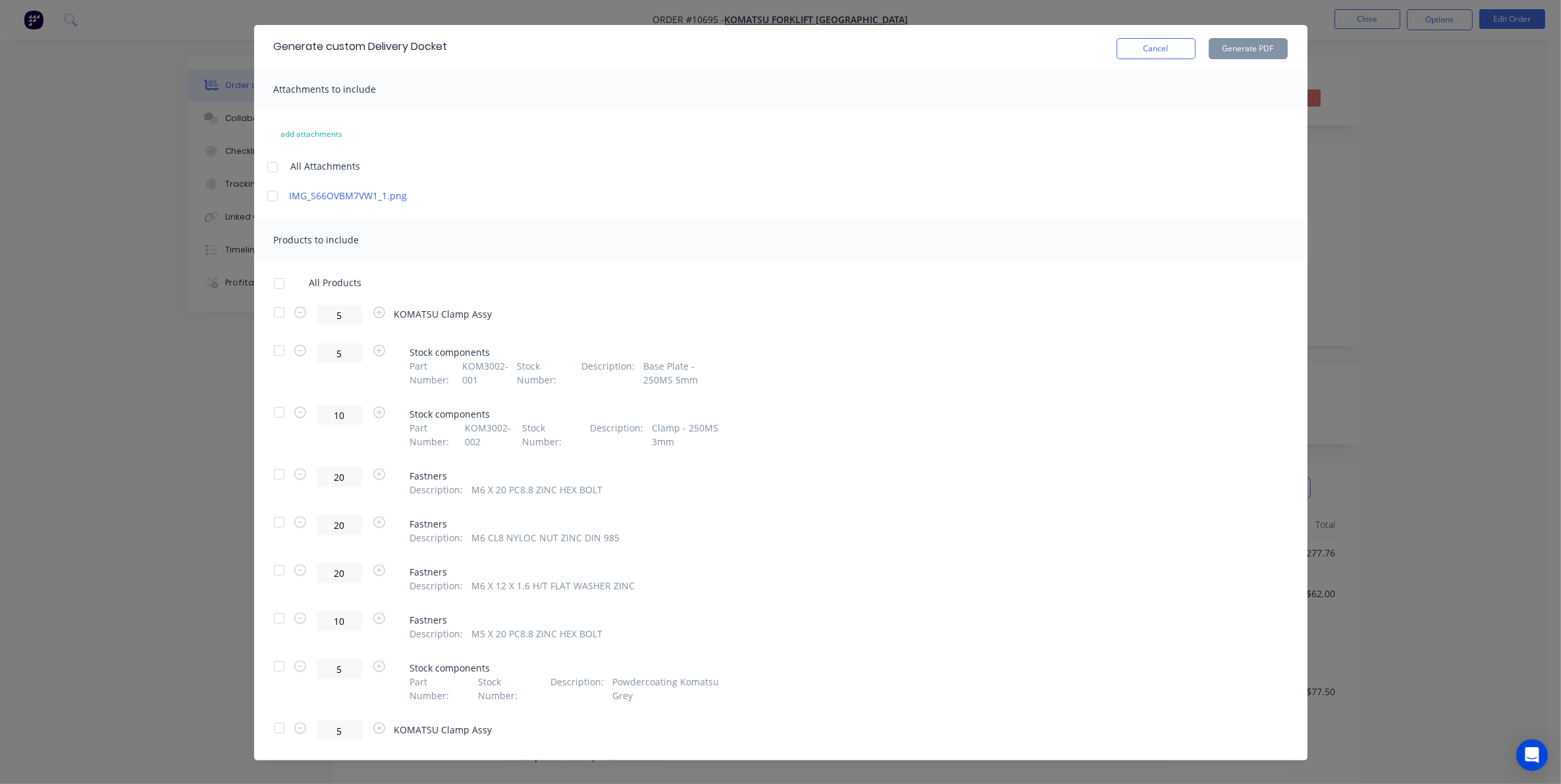
scroll to position [41, 0]
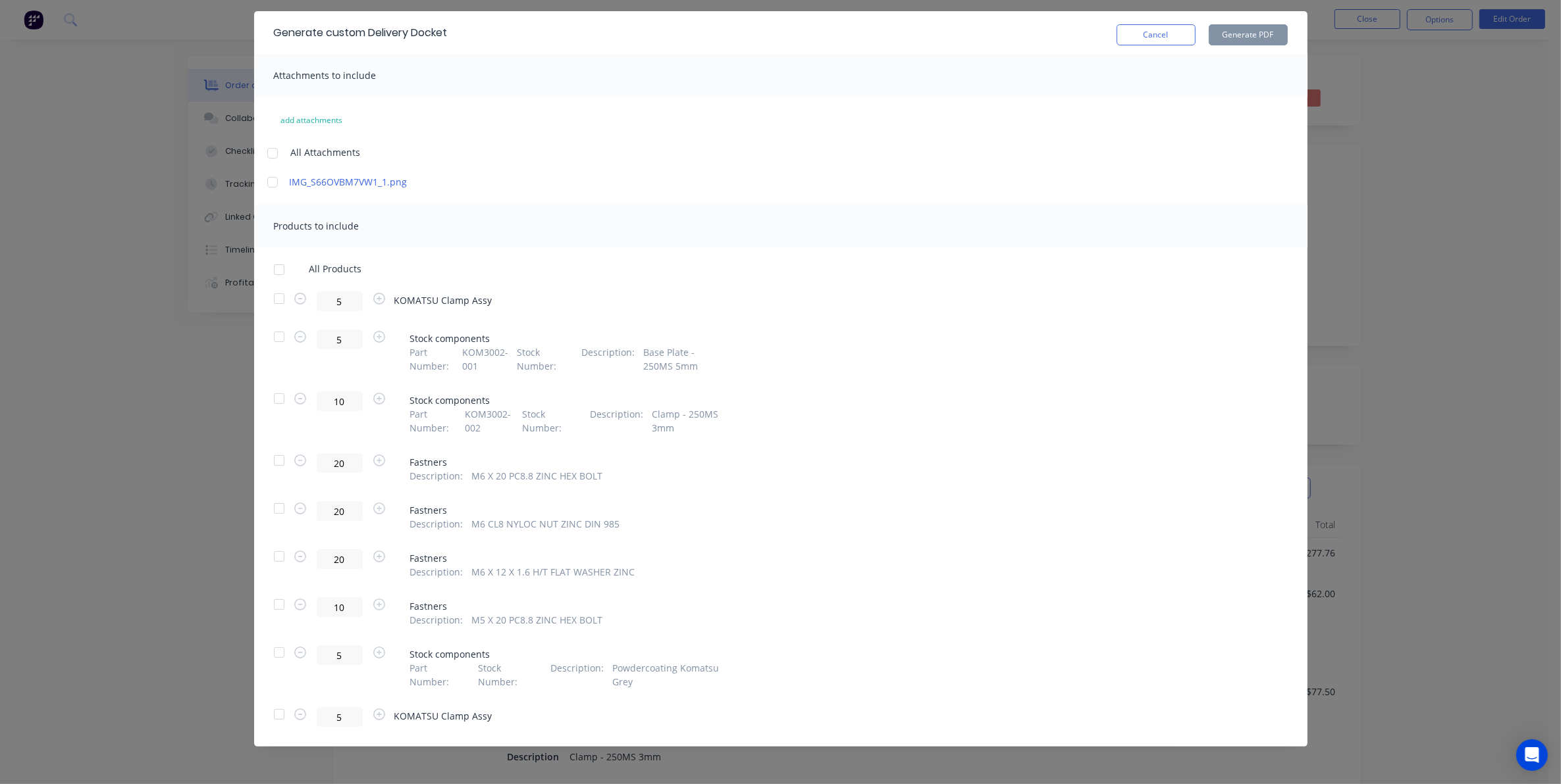
click at [268, 715] on div at bounding box center [279, 714] width 26 height 26
click at [1226, 38] on button "Generate PDF" at bounding box center [1249, 35] width 79 height 21
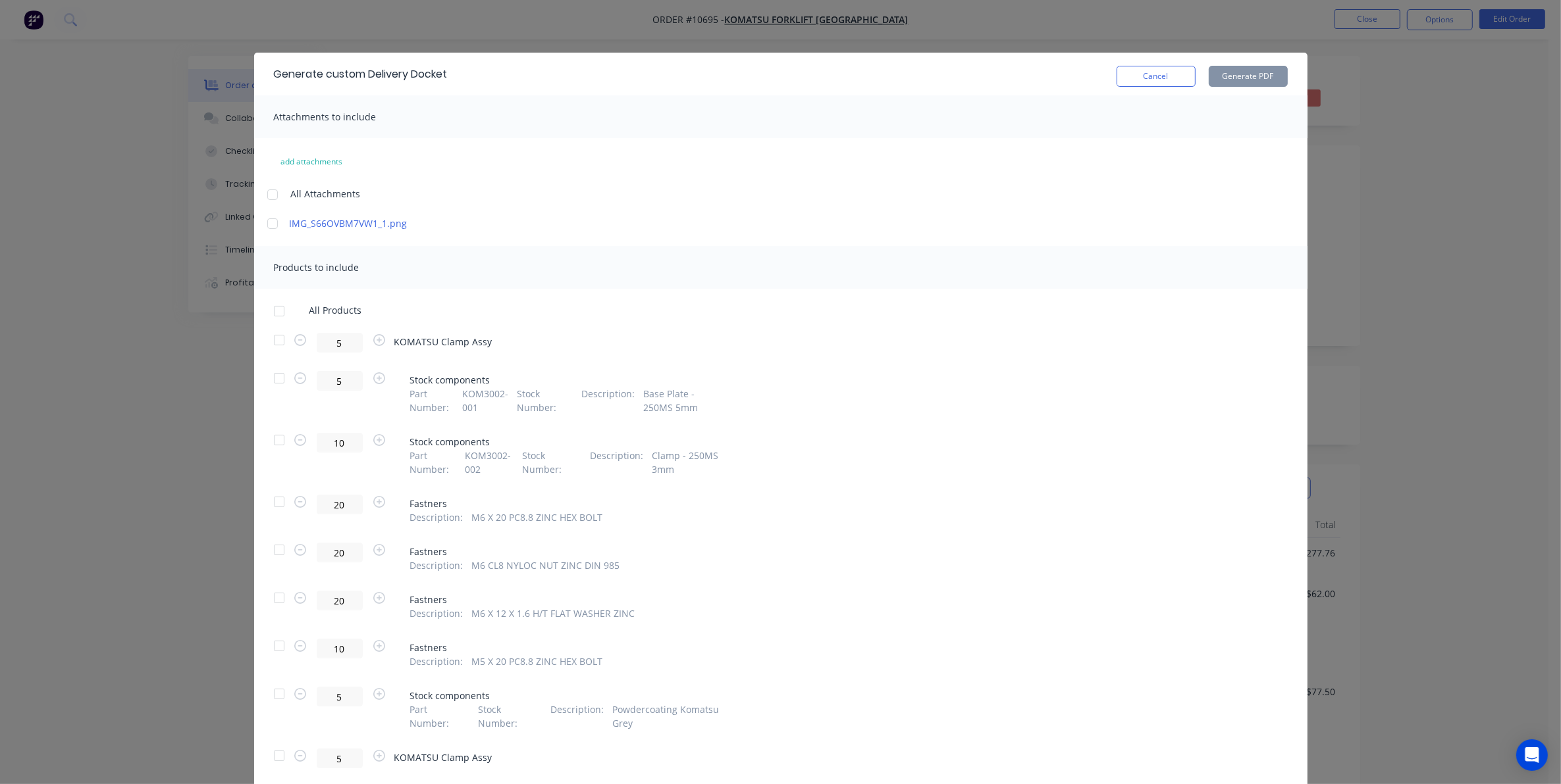
click at [1146, 89] on div "Generate custom Delivery Docket Cancel Generate PDF" at bounding box center [781, 73] width 1054 height 43
click at [1146, 84] on button "Cancel" at bounding box center [1156, 76] width 79 height 21
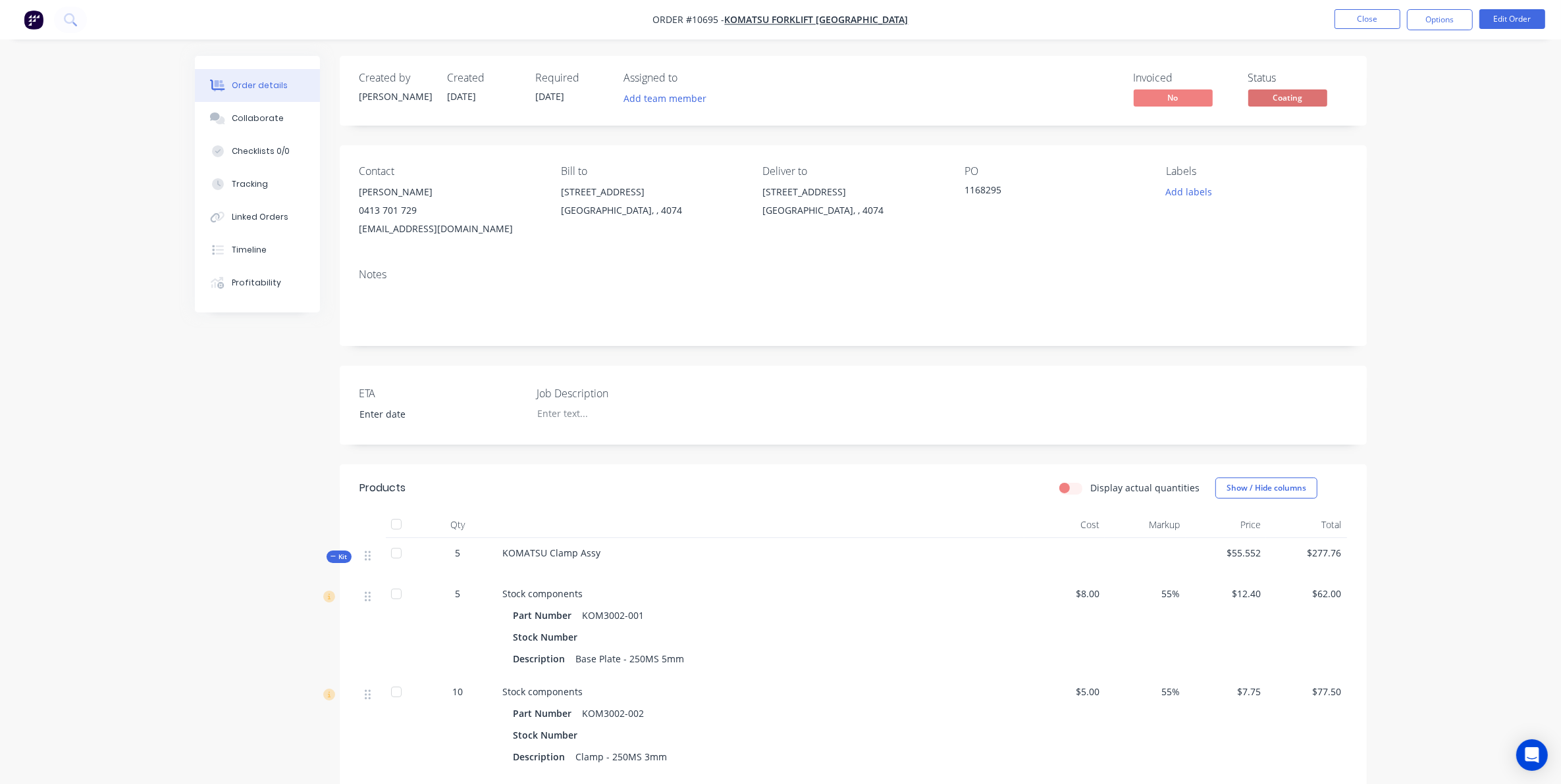
click at [1307, 89] on div "Status Coating" at bounding box center [1297, 90] width 99 height 38
click at [1302, 86] on div "Coating" at bounding box center [1287, 77] width 39 height 25
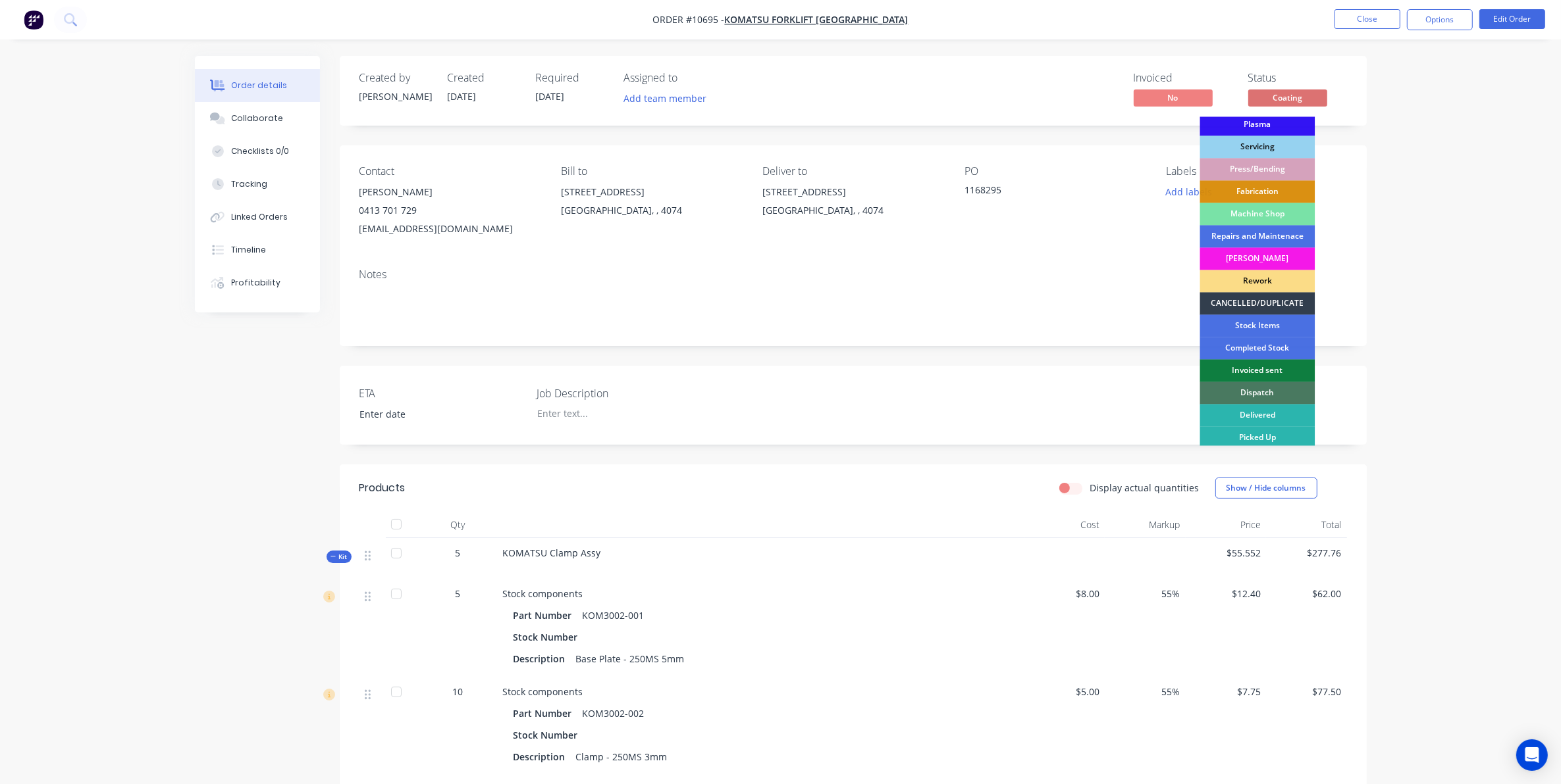
scroll to position [118, 0]
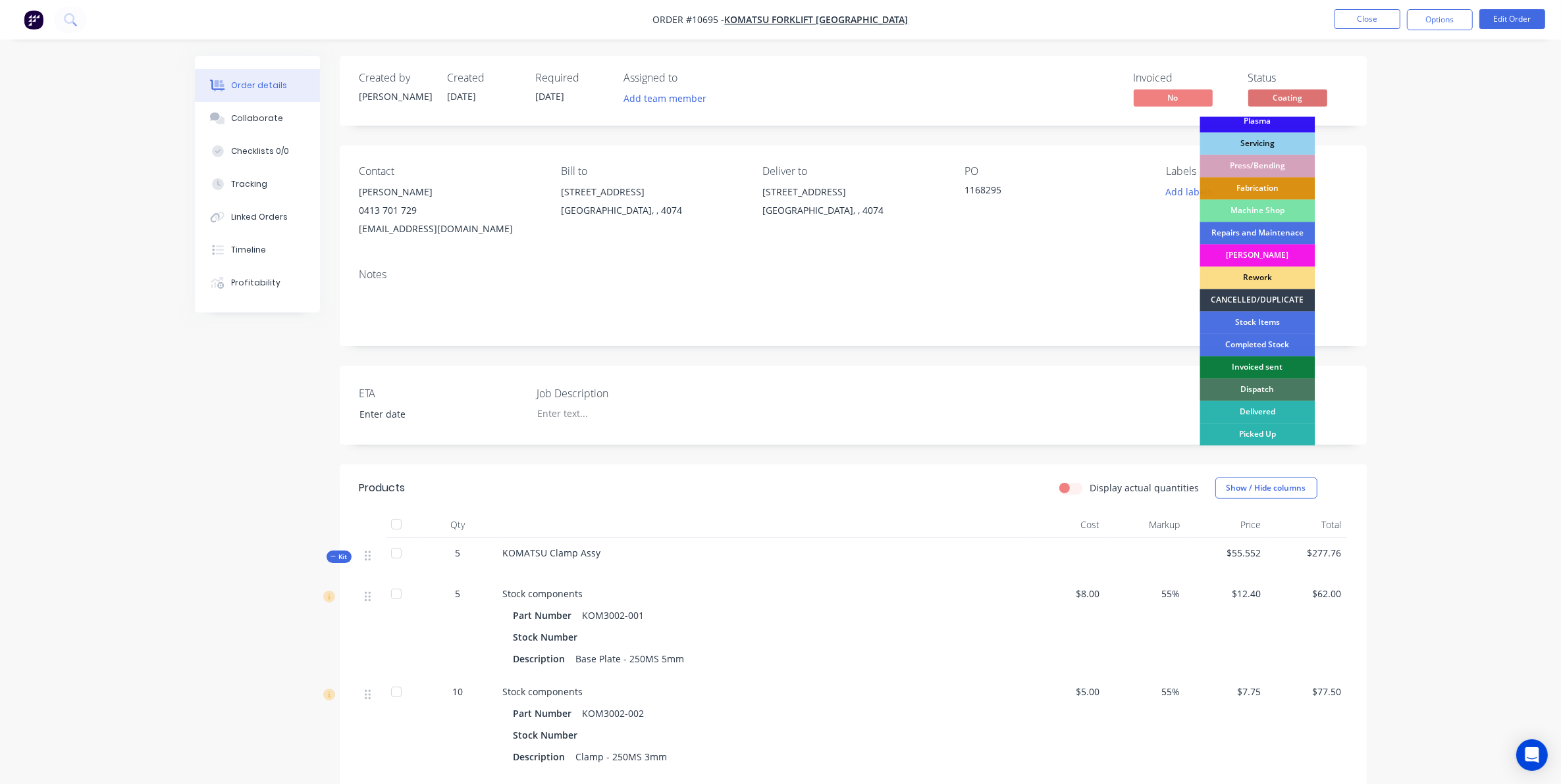
click at [1255, 387] on div "Dispatch" at bounding box center [1257, 390] width 115 height 23
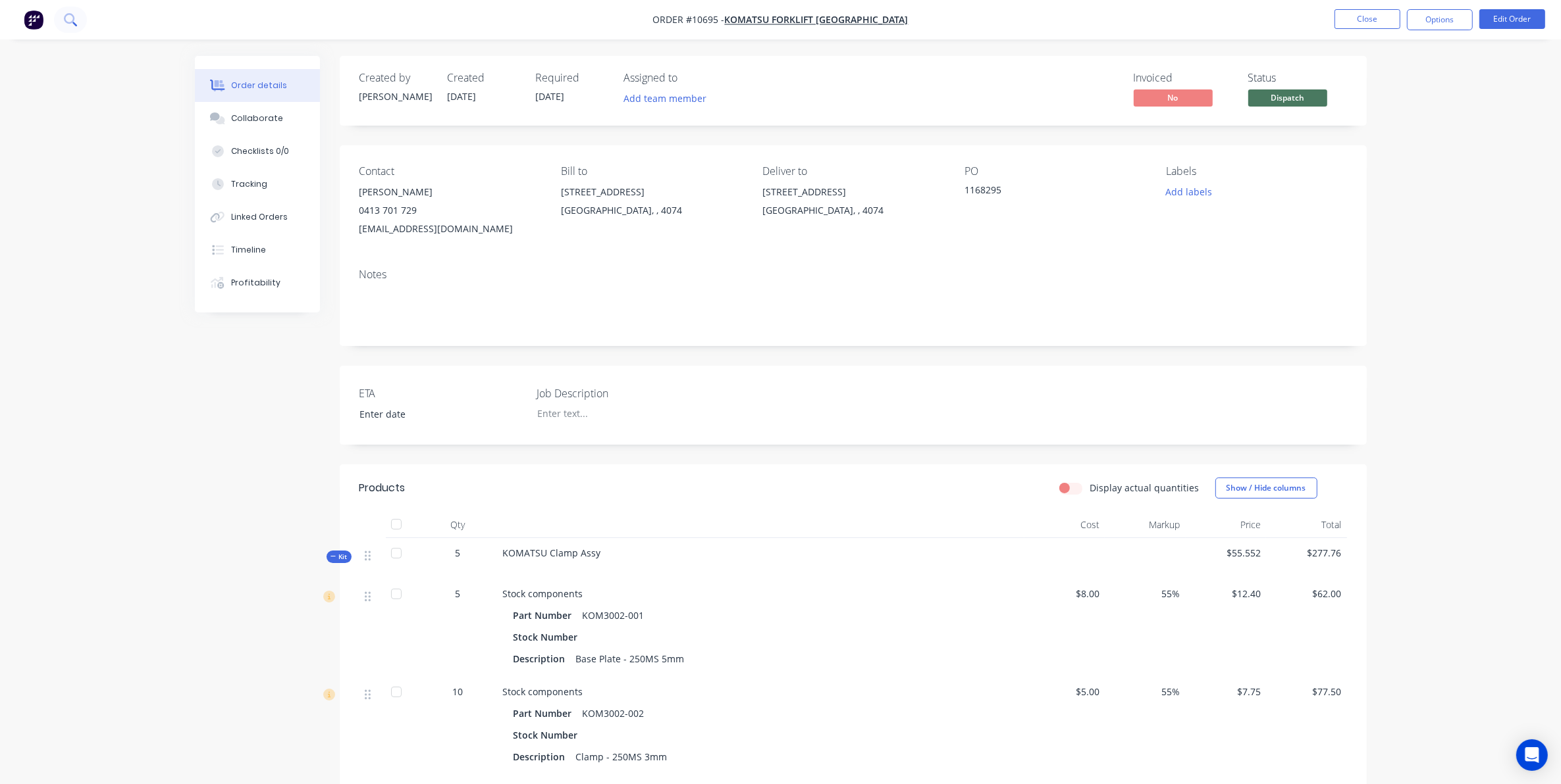
click at [79, 15] on button at bounding box center [70, 19] width 33 height 26
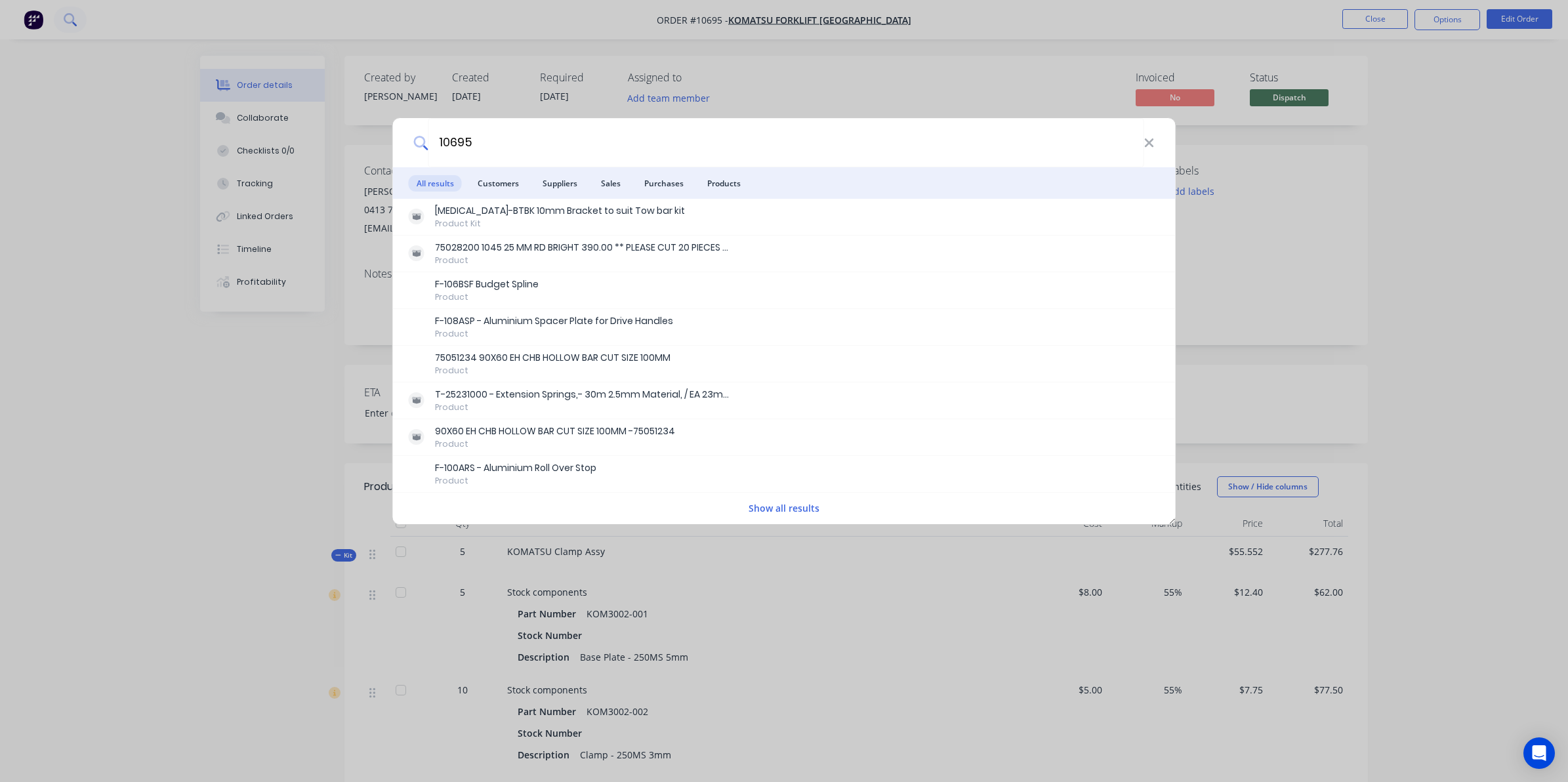
type input "10695"
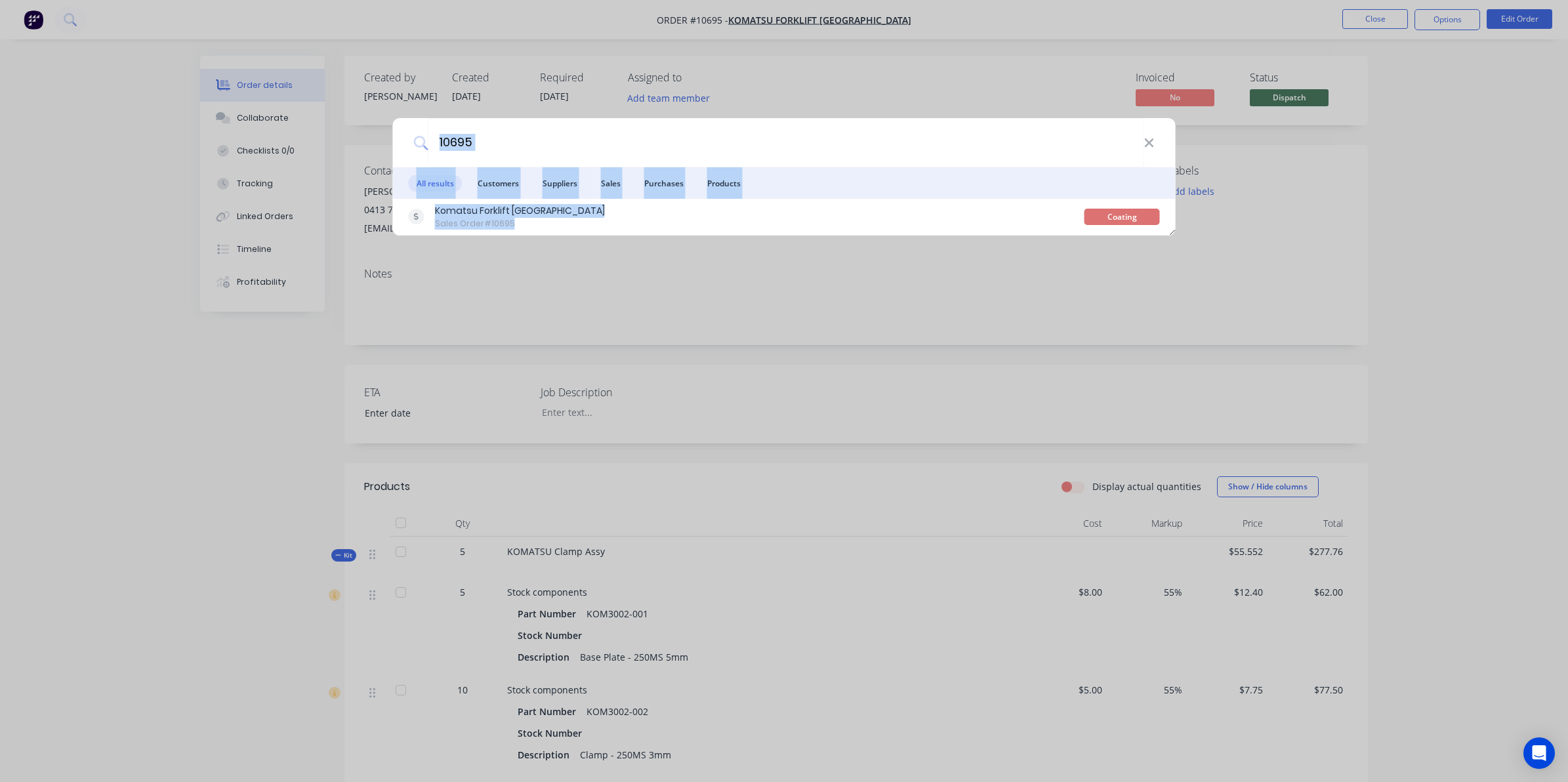
click at [555, 237] on div "10695 All results Customers Suppliers Sales Purchases Products Komatsu Forklift…" at bounding box center [784, 391] width 1568 height 782
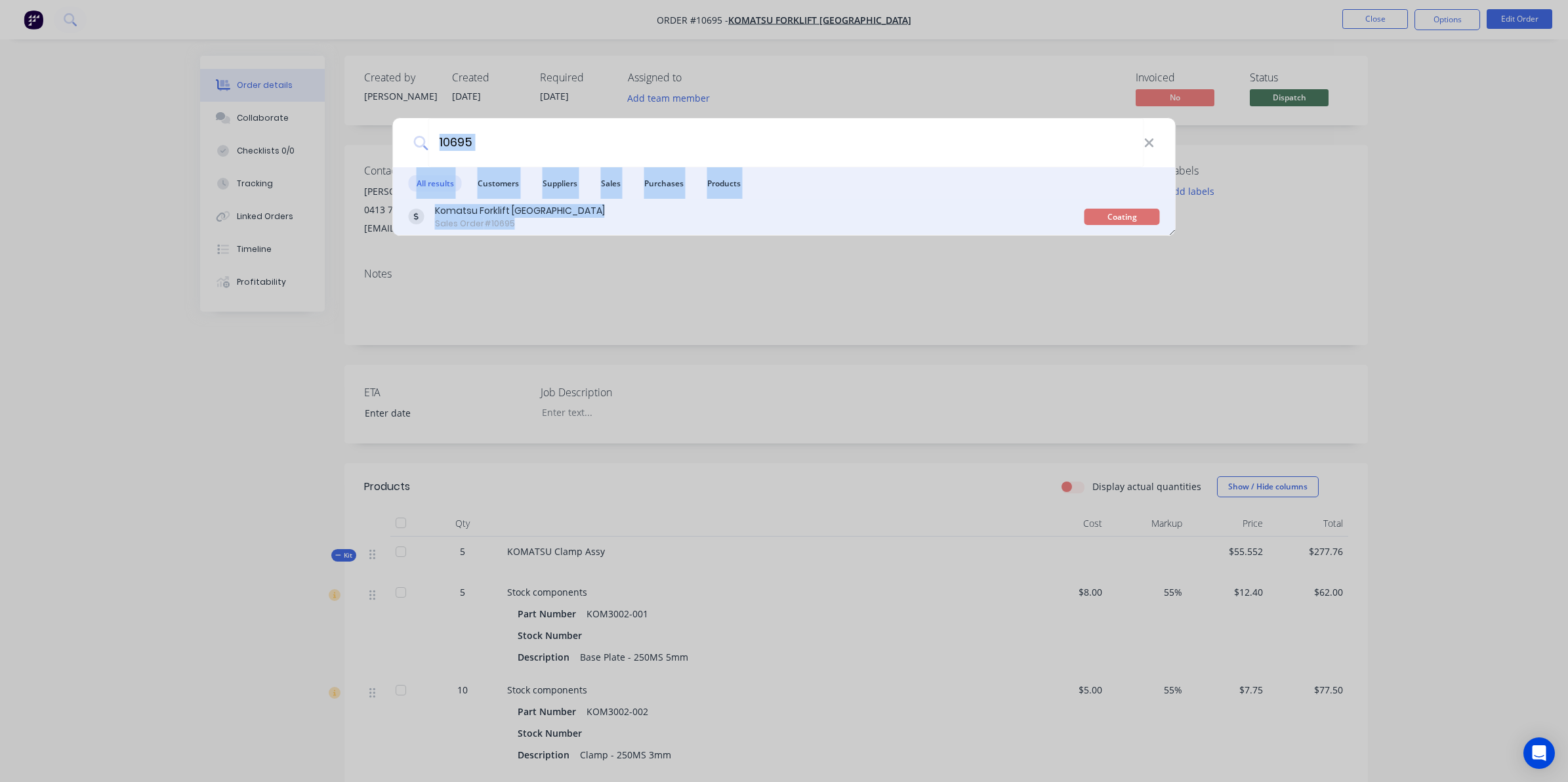
drag, startPoint x: 555, startPoint y: 237, endPoint x: 548, endPoint y: 231, distance: 9.2
click at [548, 231] on div "Komatsu Forklift [GEOGRAPHIC_DATA] Sales Order #10695 Coating" at bounding box center [784, 217] width 783 height 37
click at [542, 226] on div "Sales Order #10695" at bounding box center [520, 224] width 170 height 12
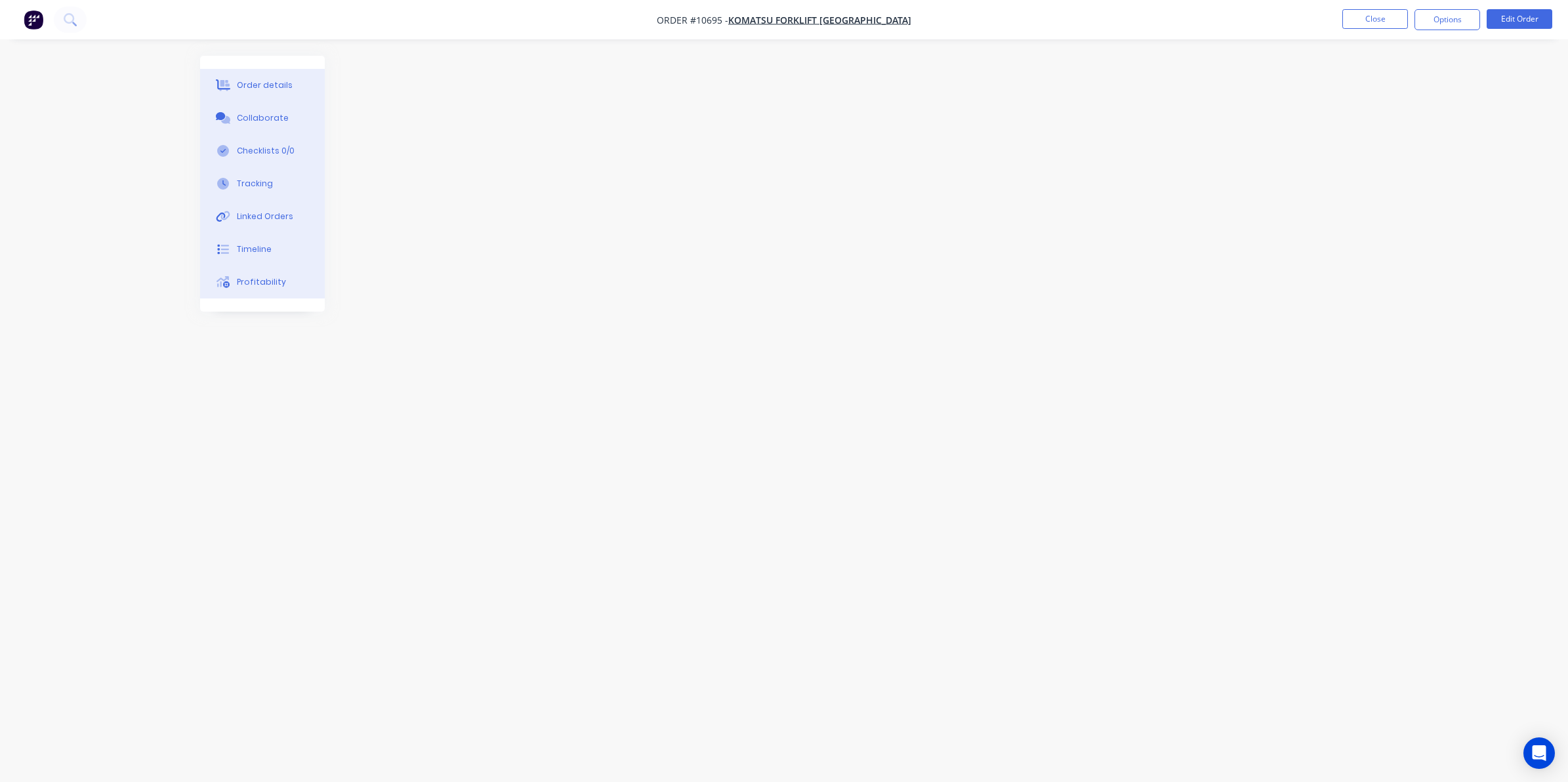
click at [261, 72] on button "Order details" at bounding box center [263, 85] width 125 height 33
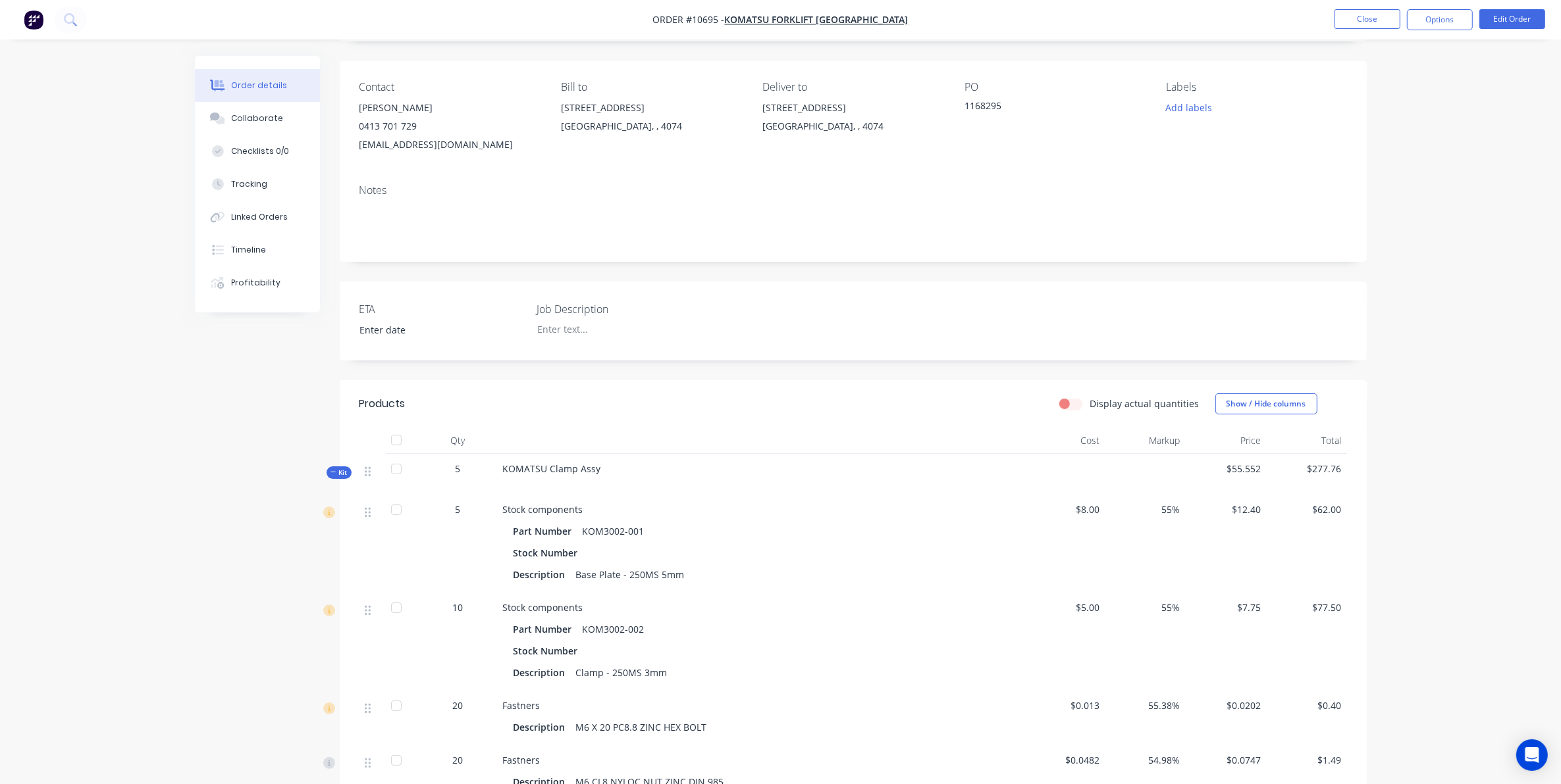
scroll to position [411, 0]
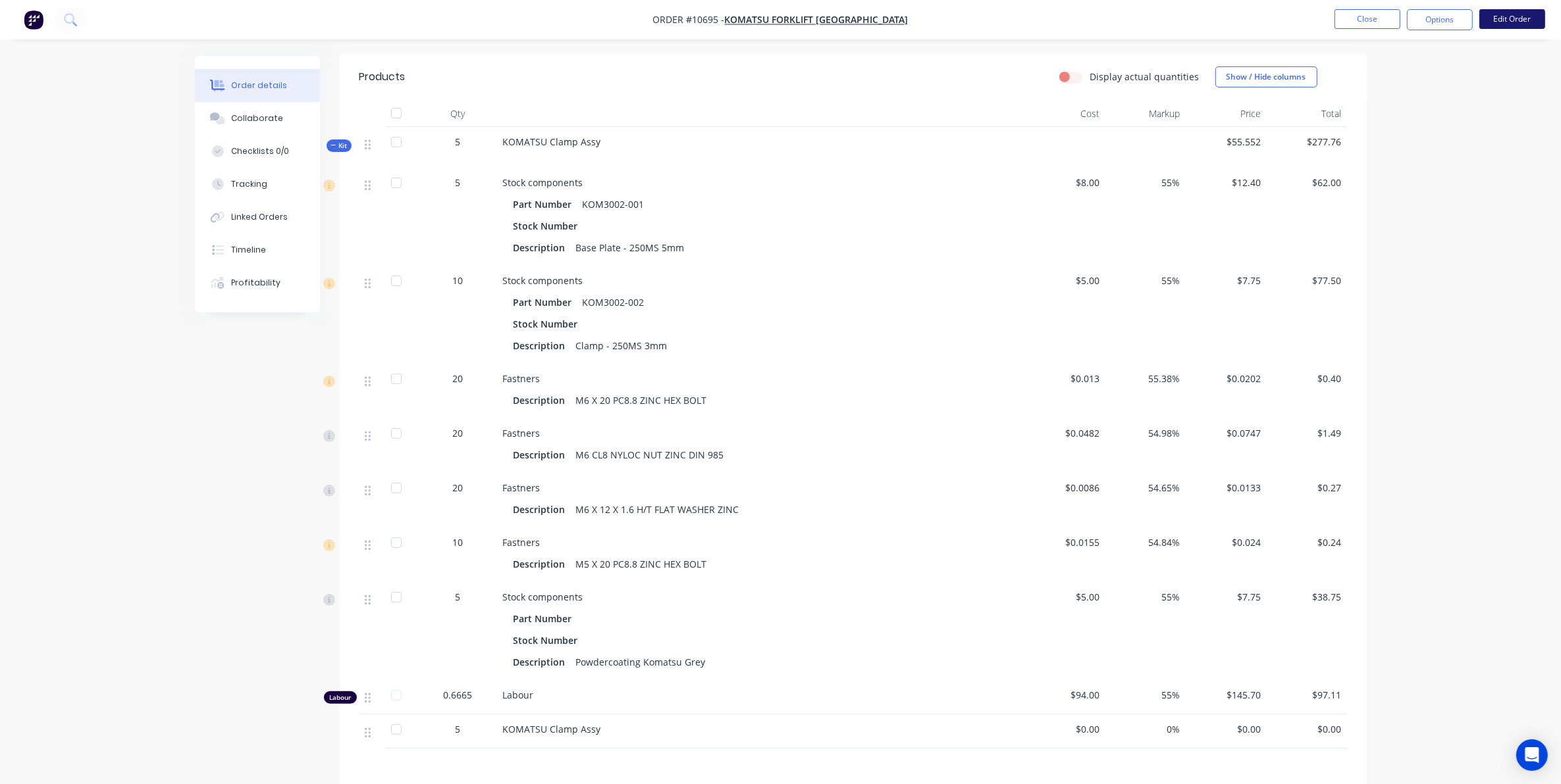
click at [1501, 16] on button "Edit Order" at bounding box center [1512, 19] width 66 height 19
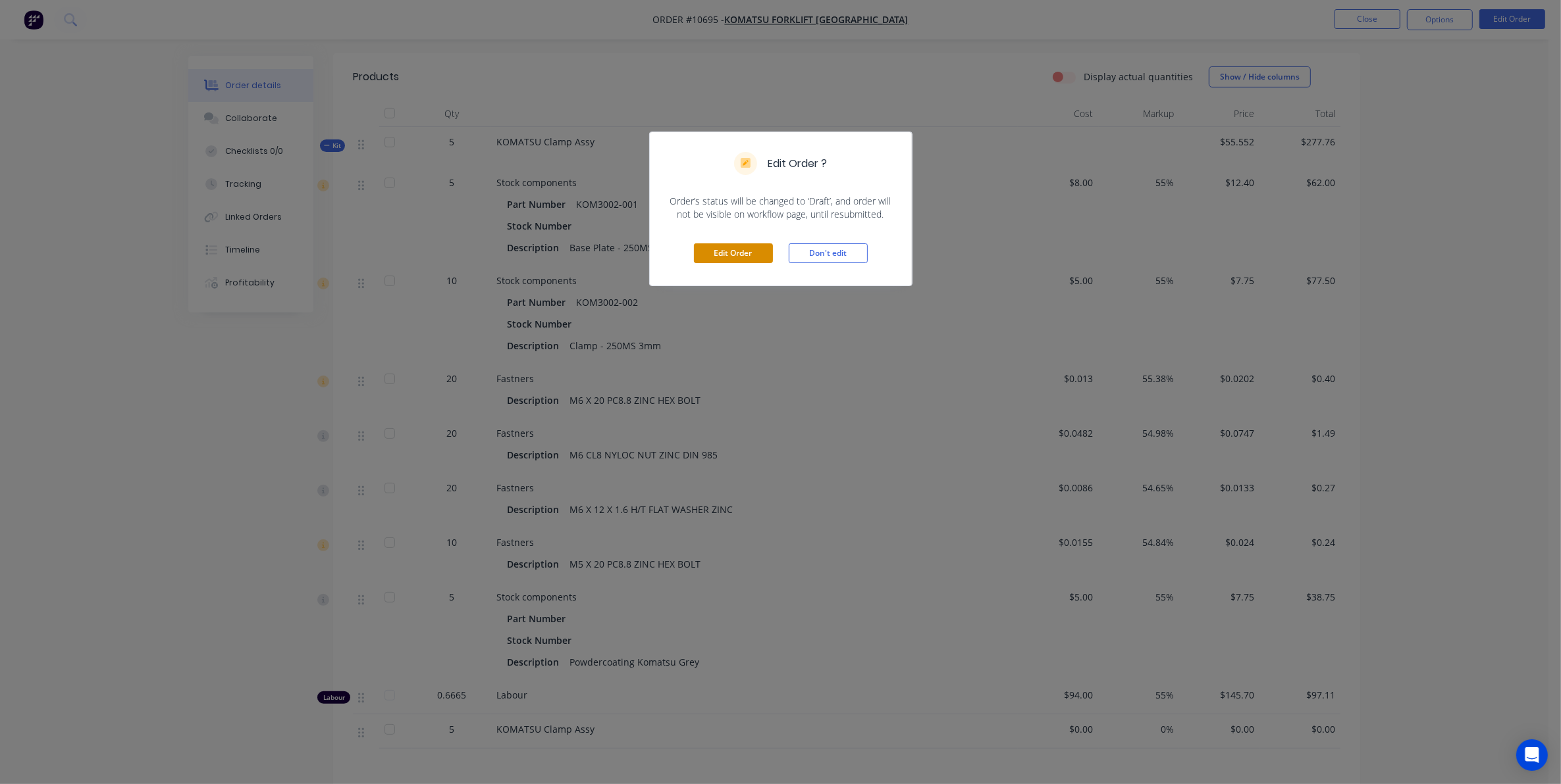
click at [751, 251] on button "Edit Order" at bounding box center [734, 252] width 79 height 19
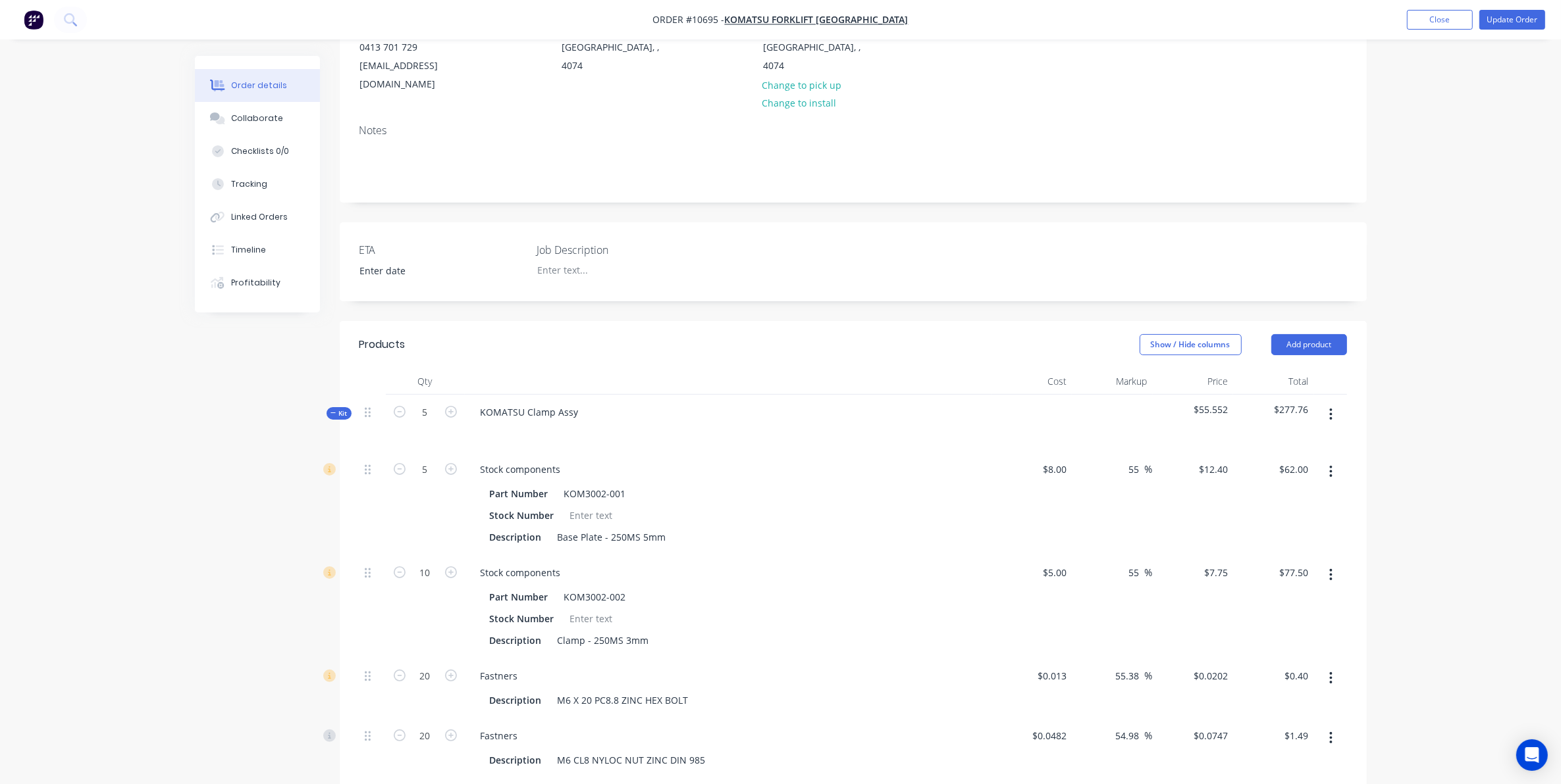
scroll to position [658, 0]
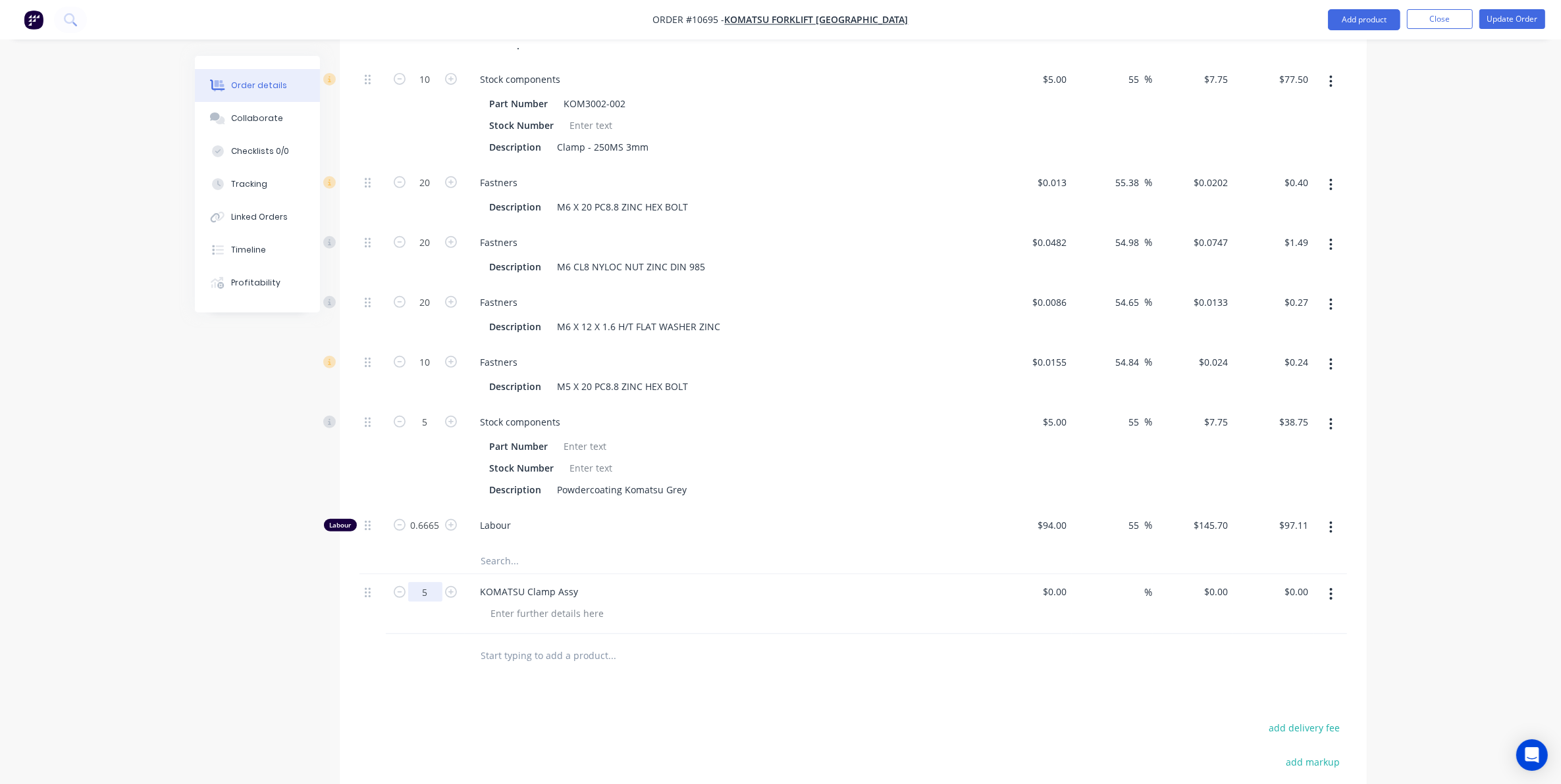
click at [1325, 584] on button "button" at bounding box center [1331, 594] width 31 height 24
click at [1255, 698] on div "Delete" at bounding box center [1284, 707] width 101 height 19
click at [1506, 17] on button "Update Order" at bounding box center [1512, 19] width 66 height 19
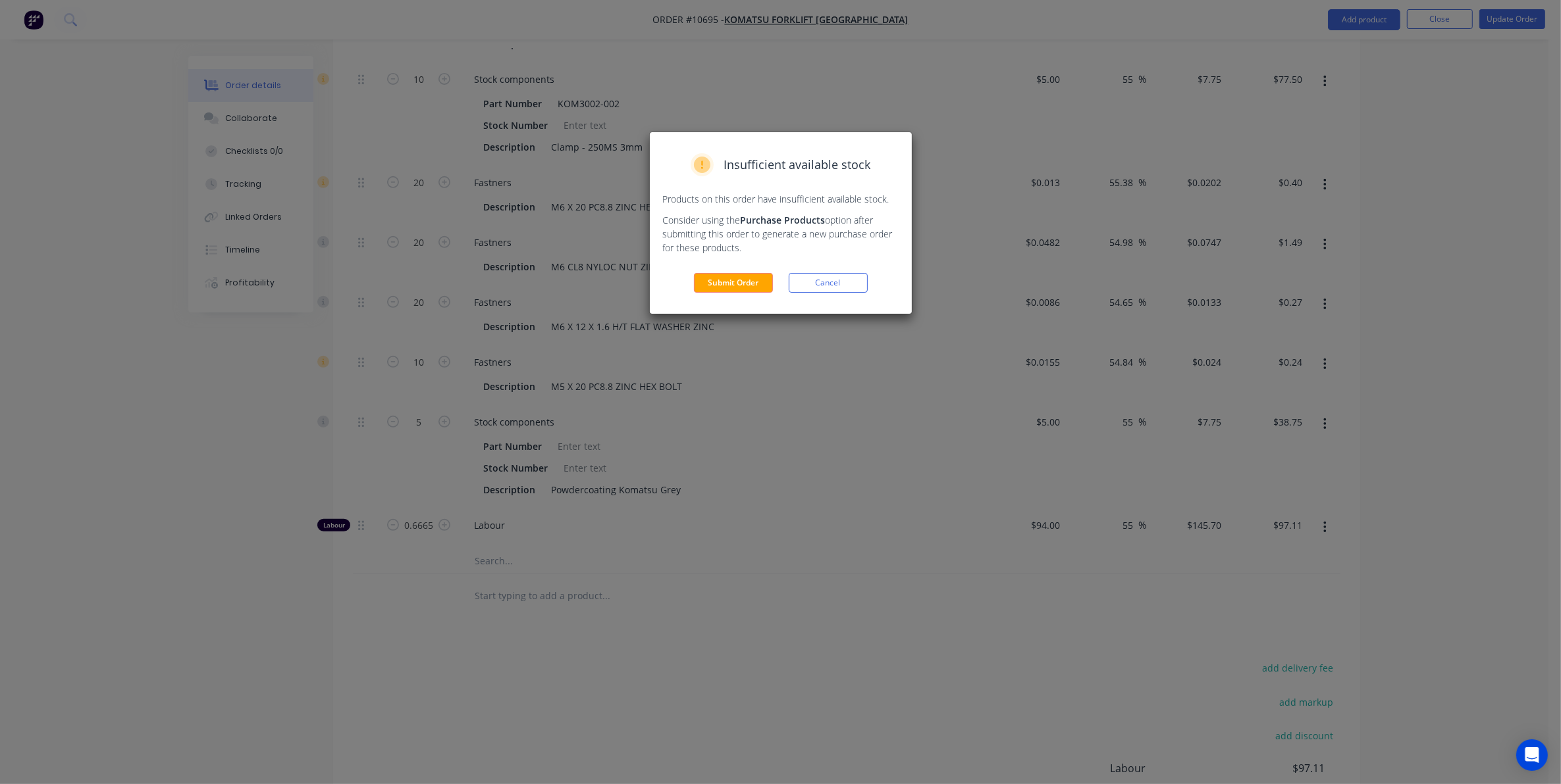
click at [757, 274] on button "Submit Order" at bounding box center [734, 283] width 79 height 19
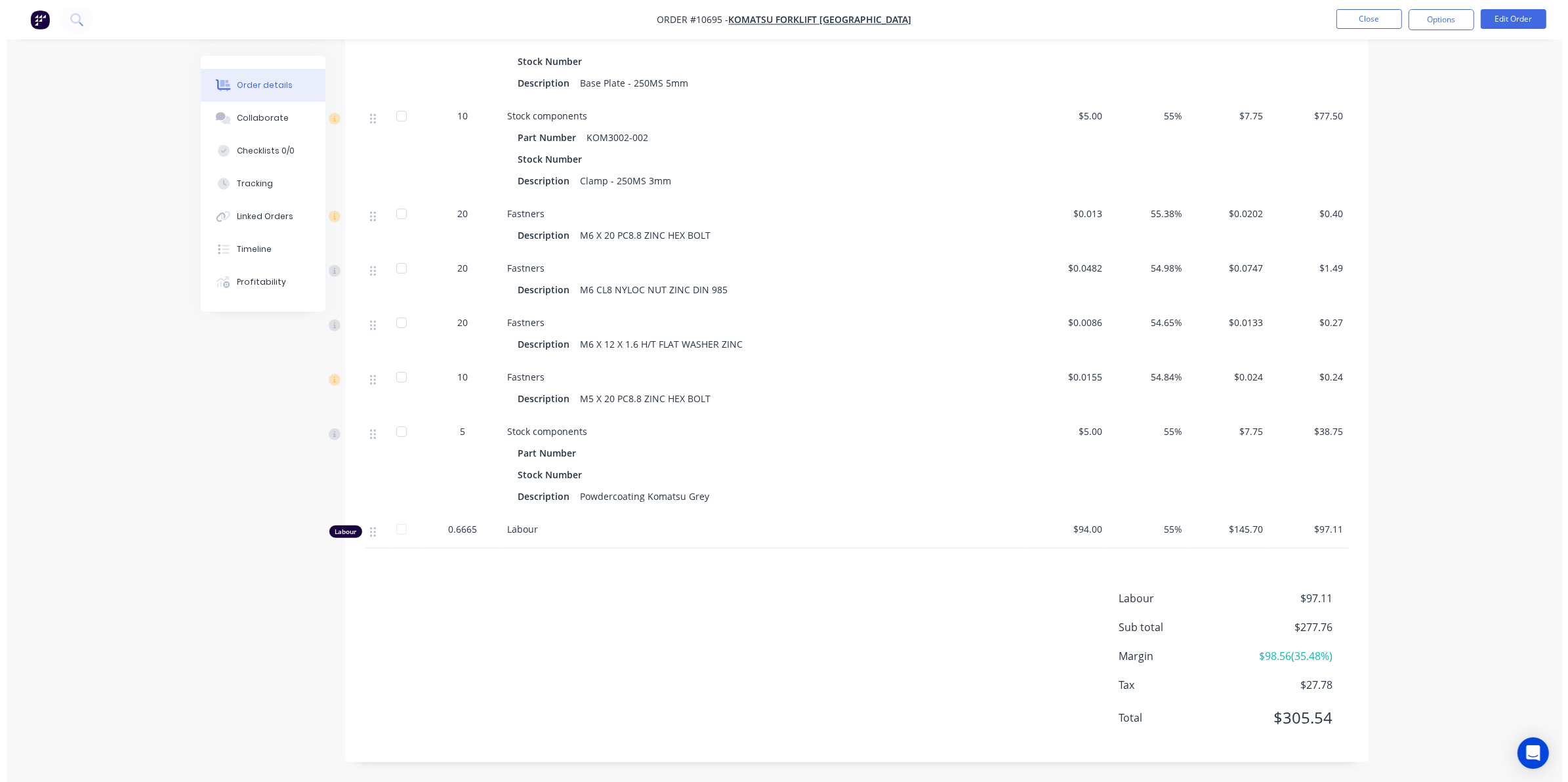
scroll to position [0, 0]
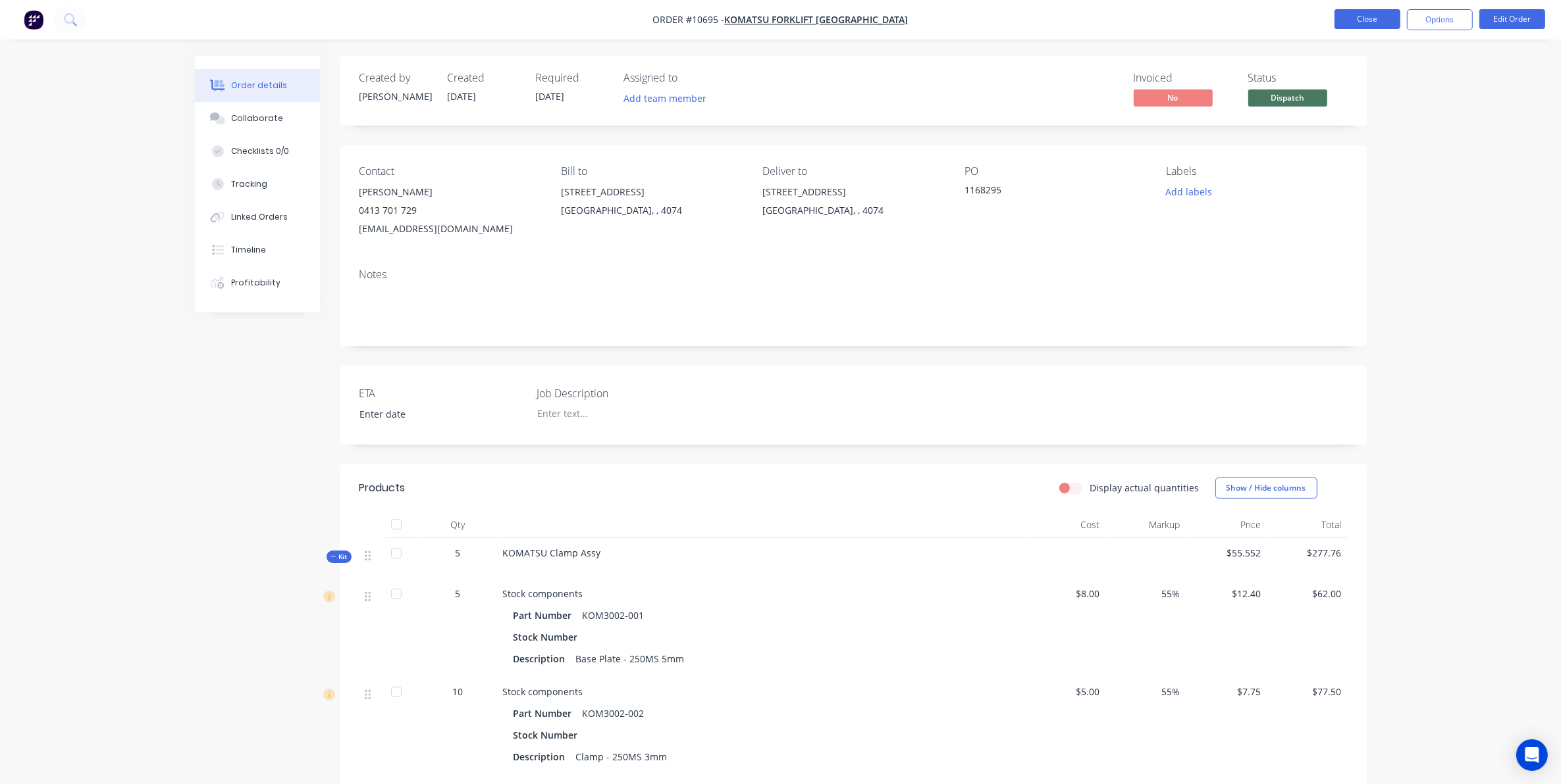
click at [1381, 17] on button "Close" at bounding box center [1367, 19] width 66 height 19
